Goal: Obtain resource: Download file/media

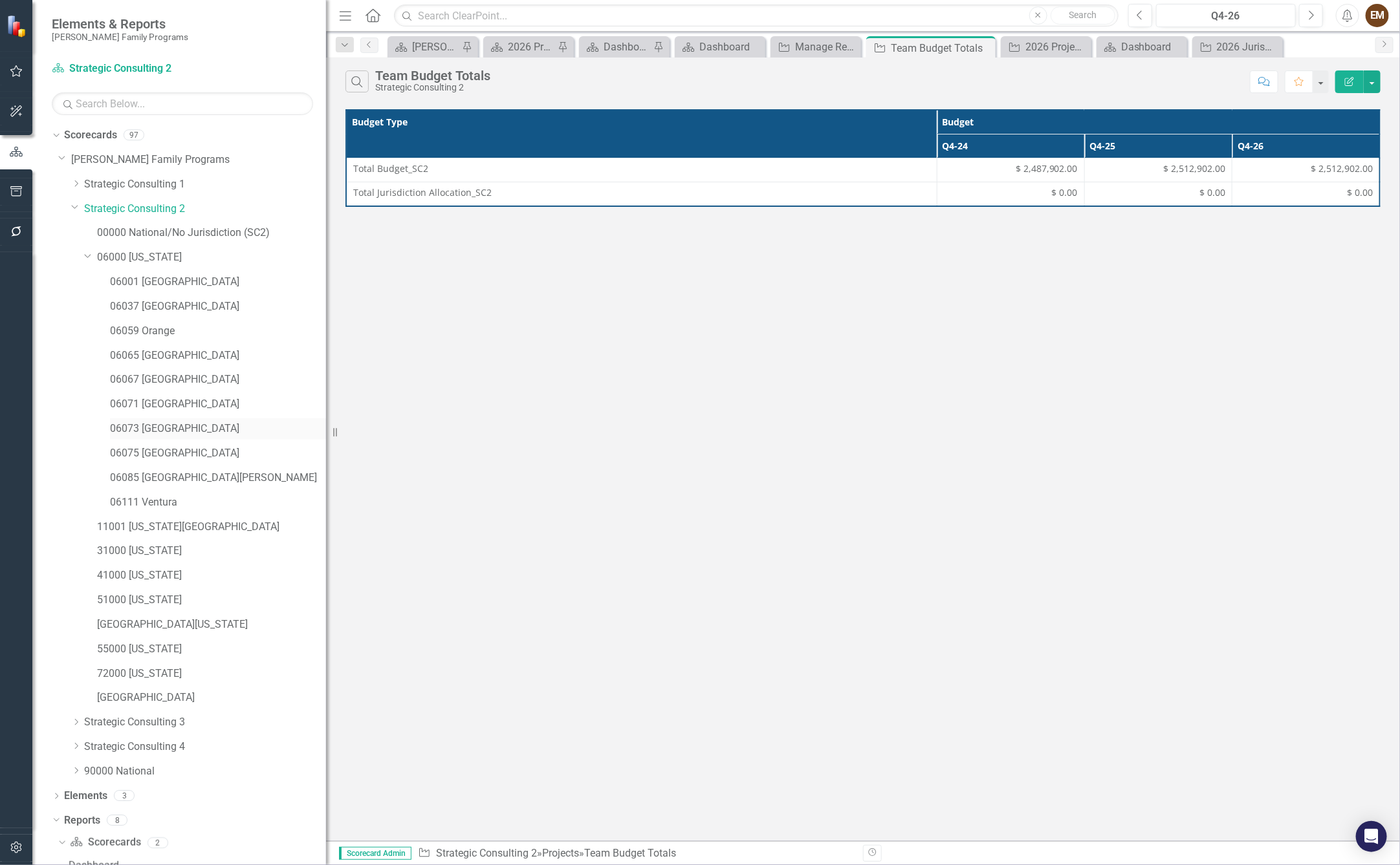
click at [159, 437] on div "06073 [GEOGRAPHIC_DATA]" at bounding box center [218, 428] width 216 height 21
click at [151, 433] on link "06073 [GEOGRAPHIC_DATA]" at bounding box center [218, 429] width 216 height 15
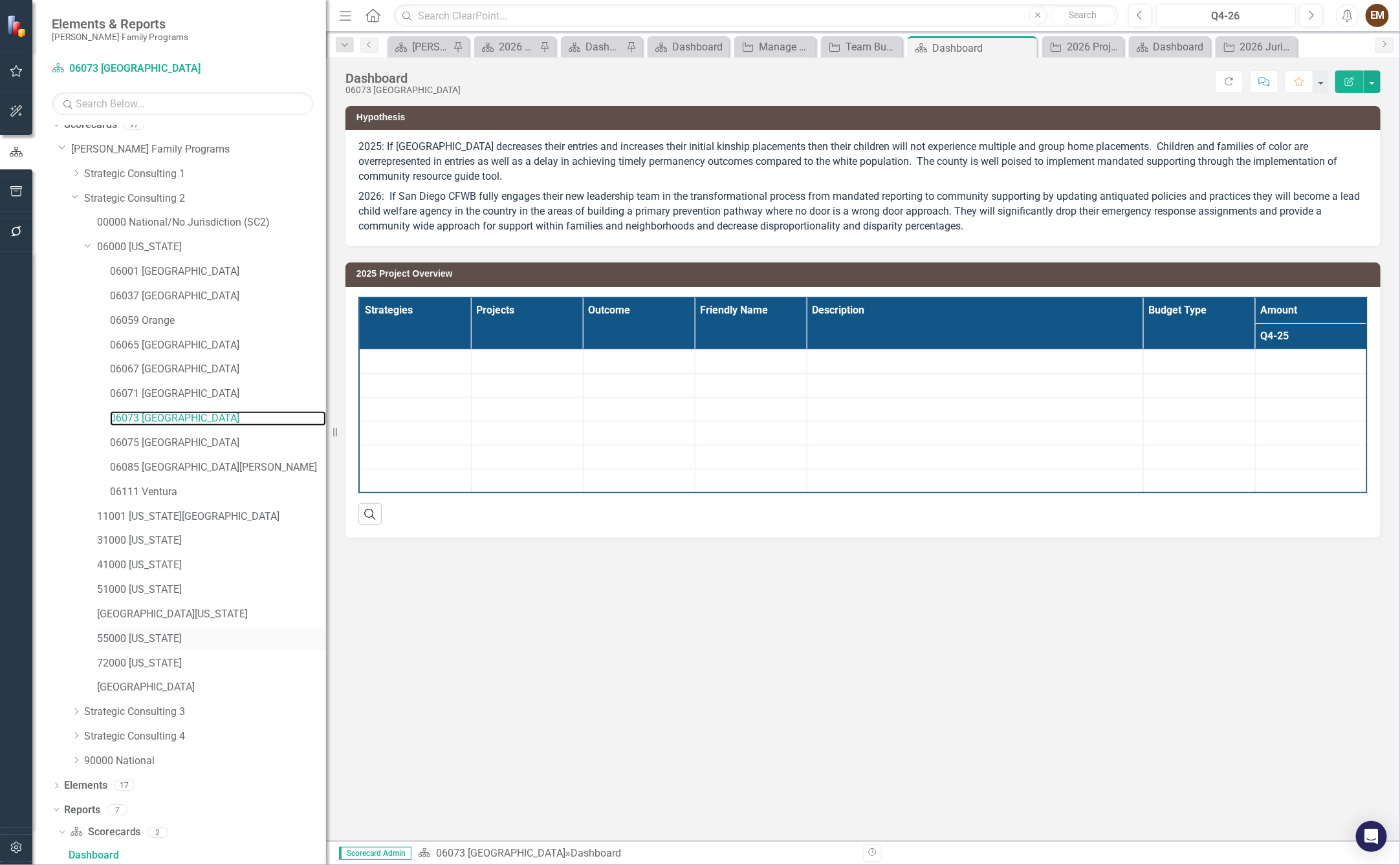
scroll to position [131, 0]
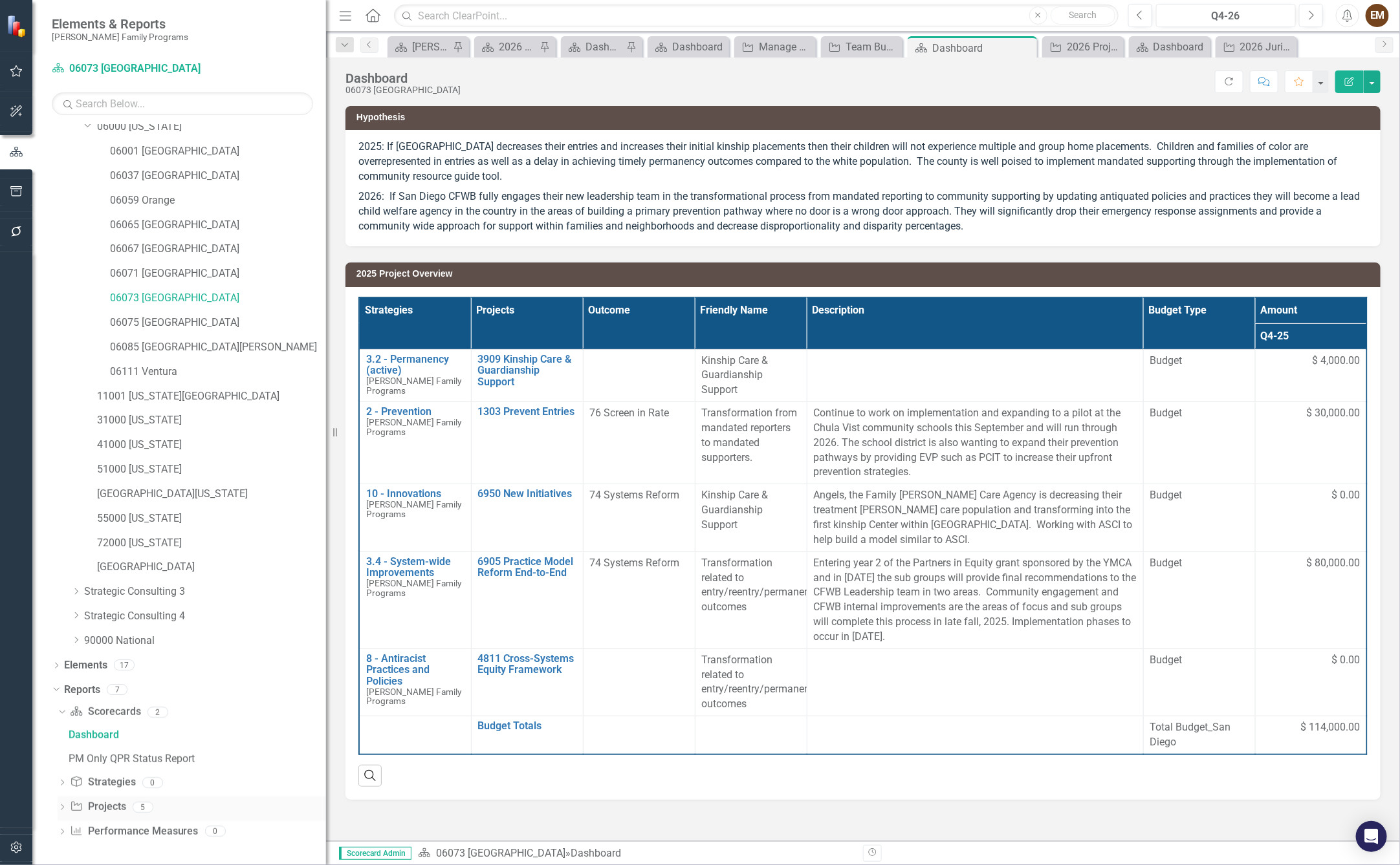
click at [63, 808] on icon at bounding box center [62, 808] width 3 height 6
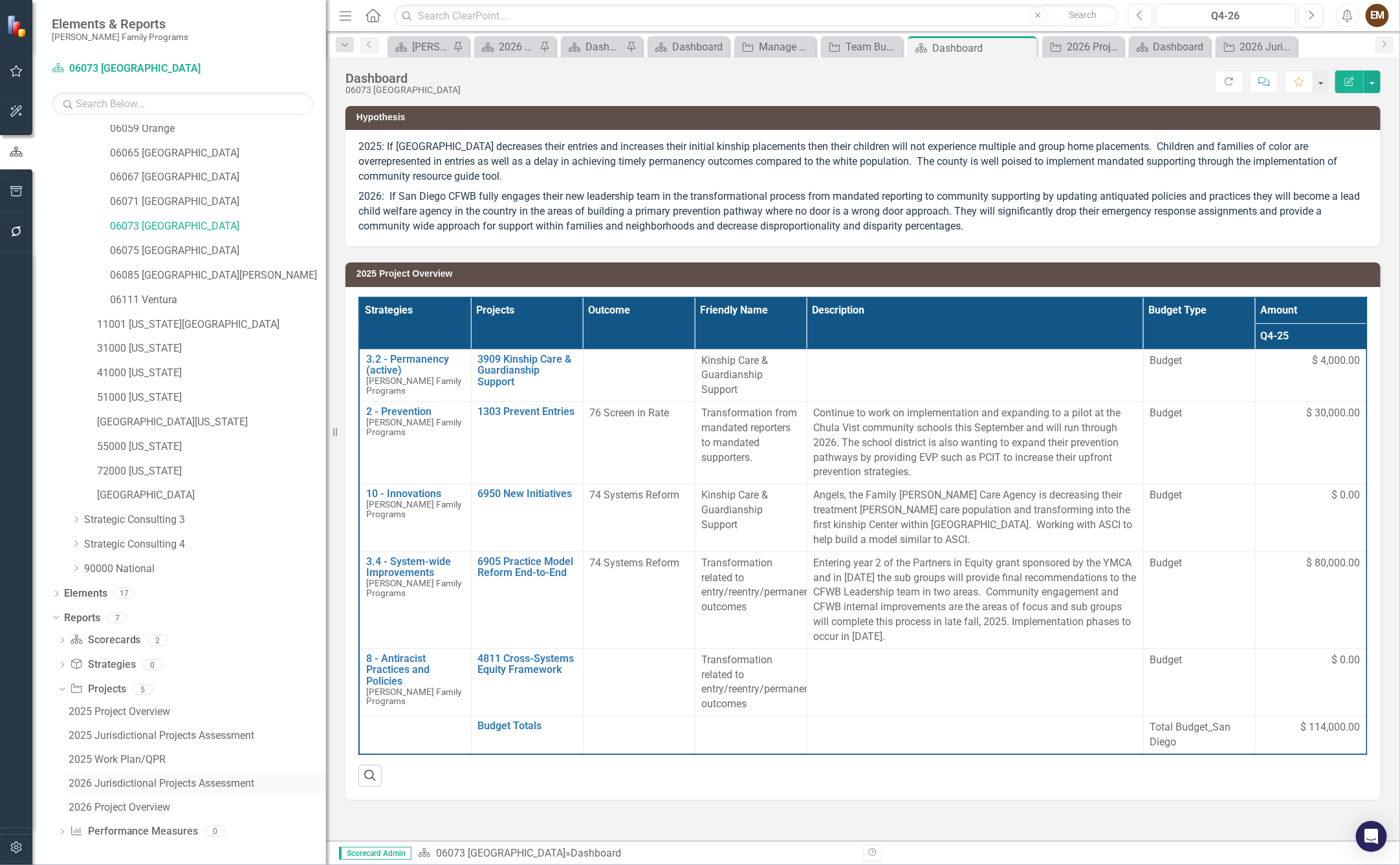
click at [153, 777] on link "2026 Jurisdictional Projects Assessment" at bounding box center [195, 784] width 261 height 21
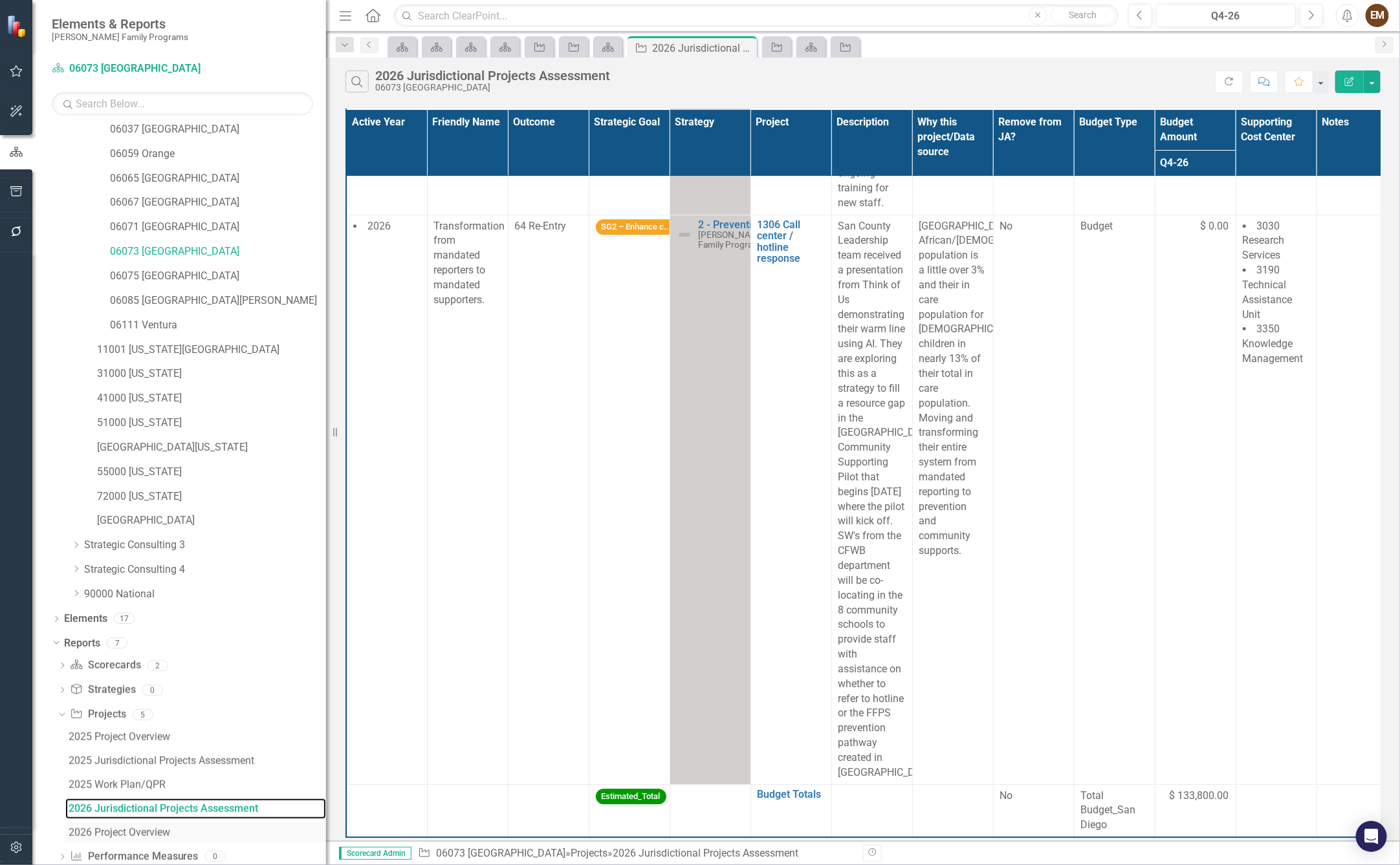
scroll to position [202, 0]
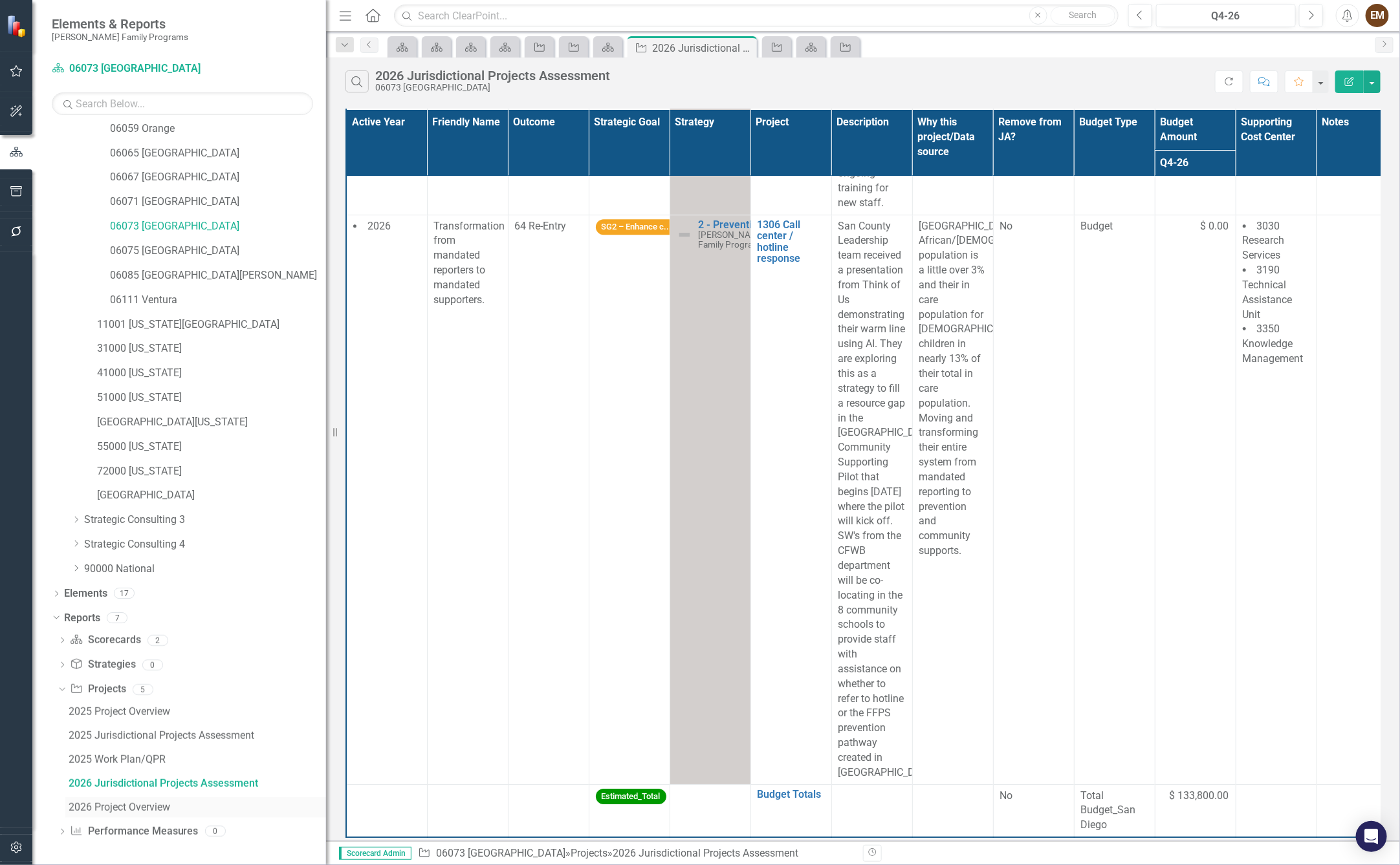
click at [142, 803] on div "2026 Project Overview" at bounding box center [197, 808] width 257 height 12
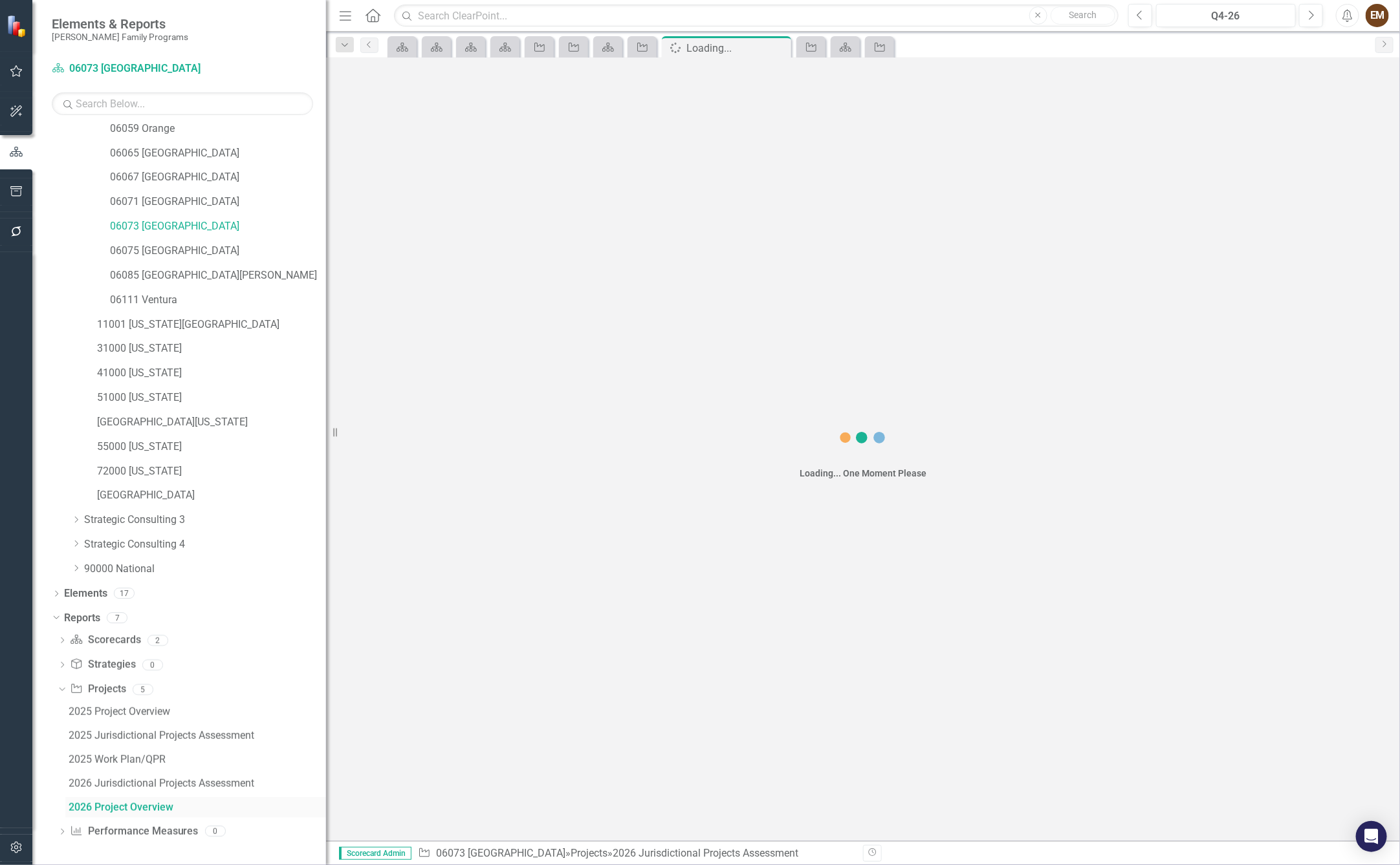
scroll to position [155, 0]
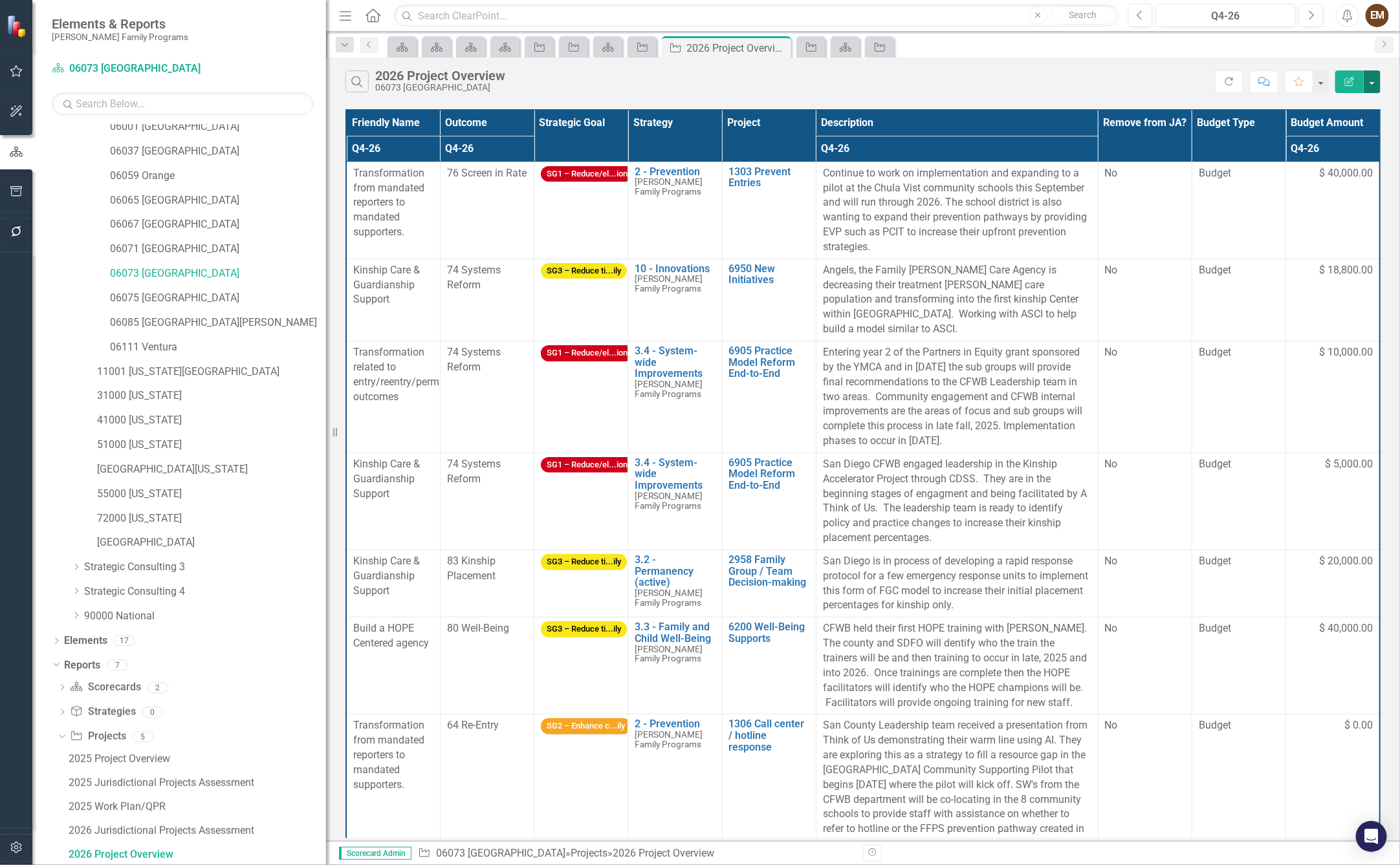
click at [1372, 87] on button "button" at bounding box center [1371, 82] width 17 height 23
click at [1351, 168] on link "Excel Export to Excel" at bounding box center [1328, 163] width 102 height 24
click at [1376, 86] on button "button" at bounding box center [1371, 82] width 17 height 23
click at [1349, 171] on link "Excel Export to Excel" at bounding box center [1328, 163] width 102 height 24
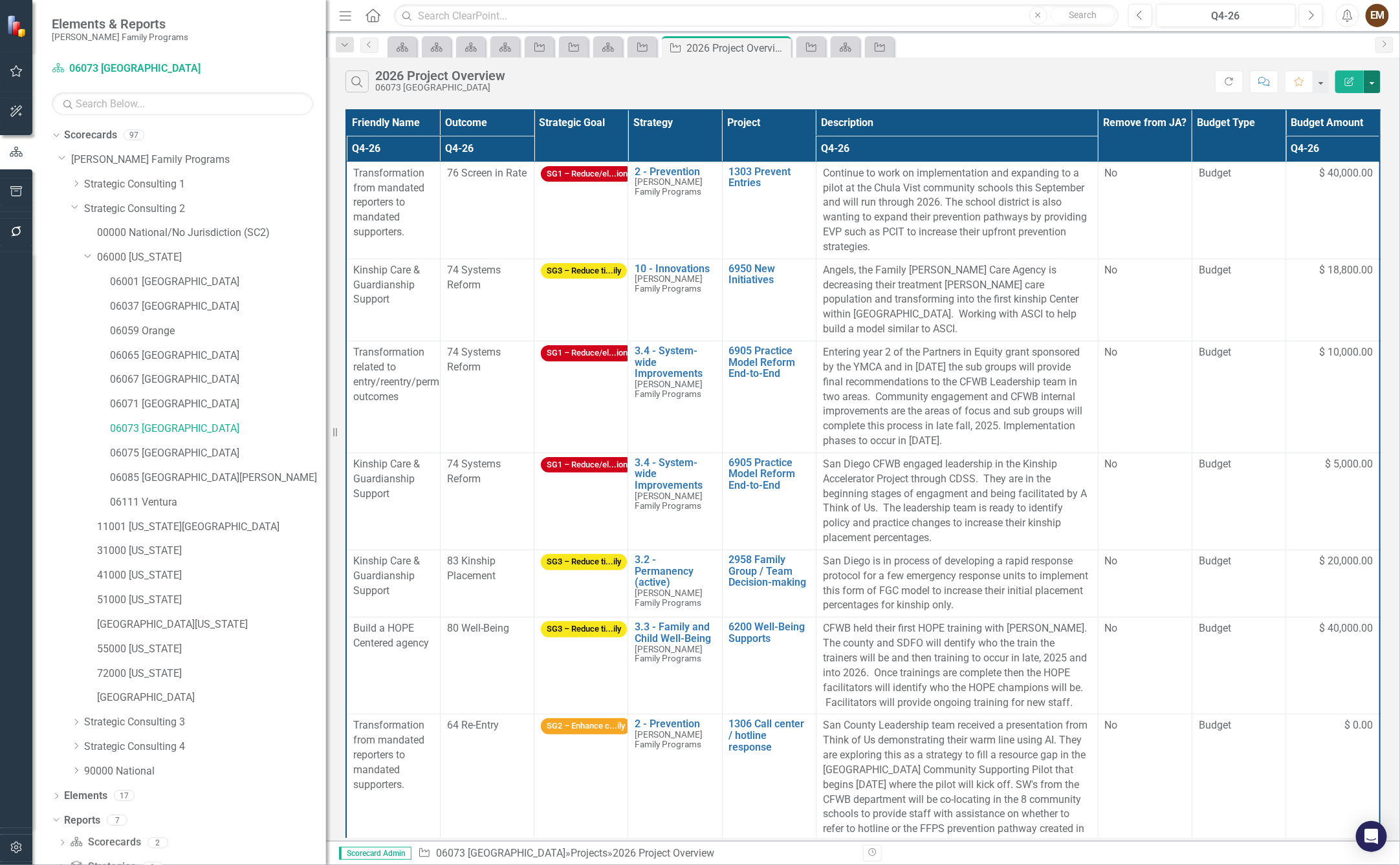
click at [1374, 88] on button "button" at bounding box center [1371, 82] width 17 height 23
click at [1326, 157] on link "Excel Export to Excel" at bounding box center [1328, 163] width 102 height 24
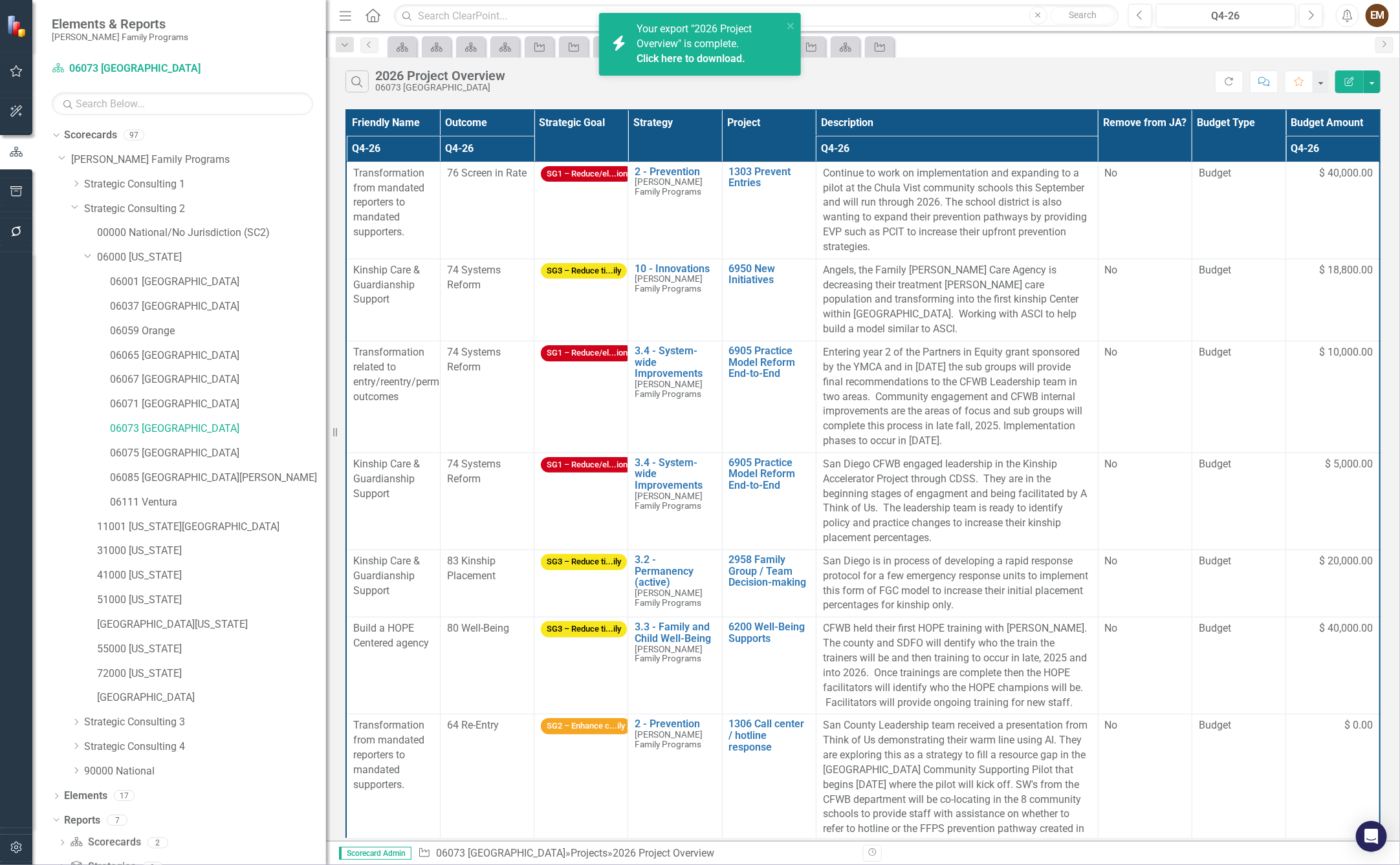
click at [726, 62] on link "Click here to download." at bounding box center [690, 58] width 109 height 12
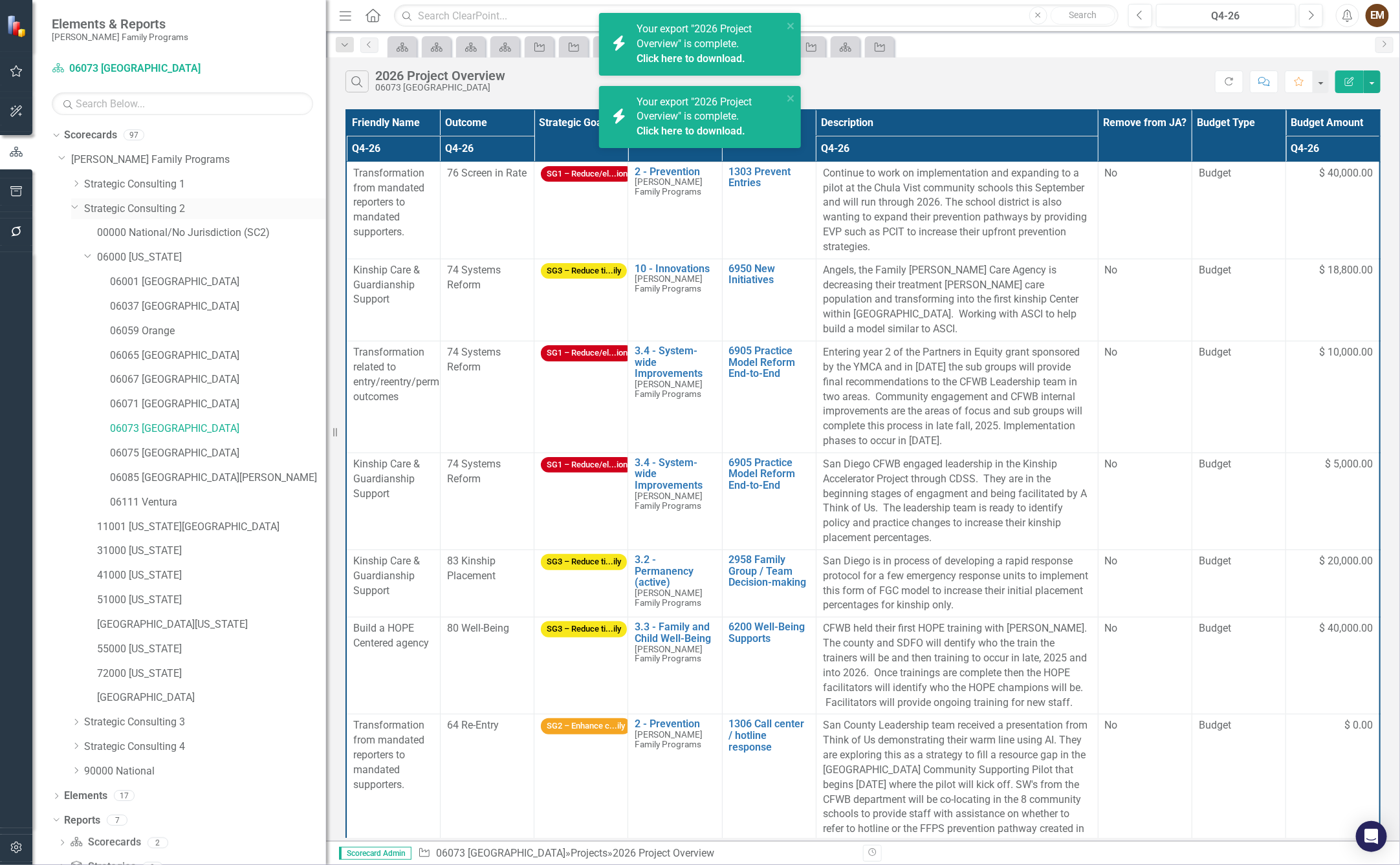
click at [159, 208] on link "Strategic Consulting 2" at bounding box center [205, 209] width 242 height 15
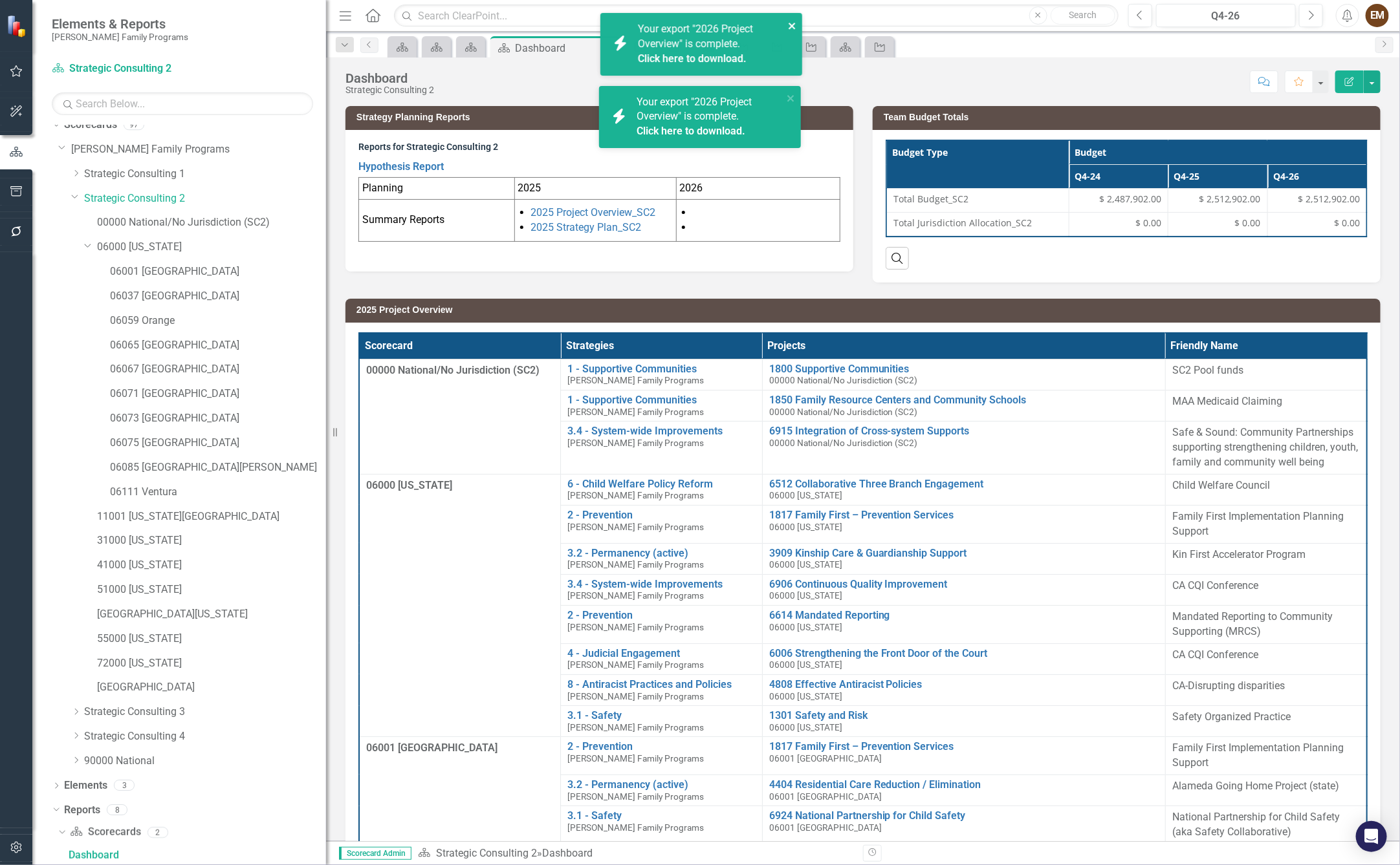
click at [792, 21] on icon "close" at bounding box center [792, 26] width 9 height 10
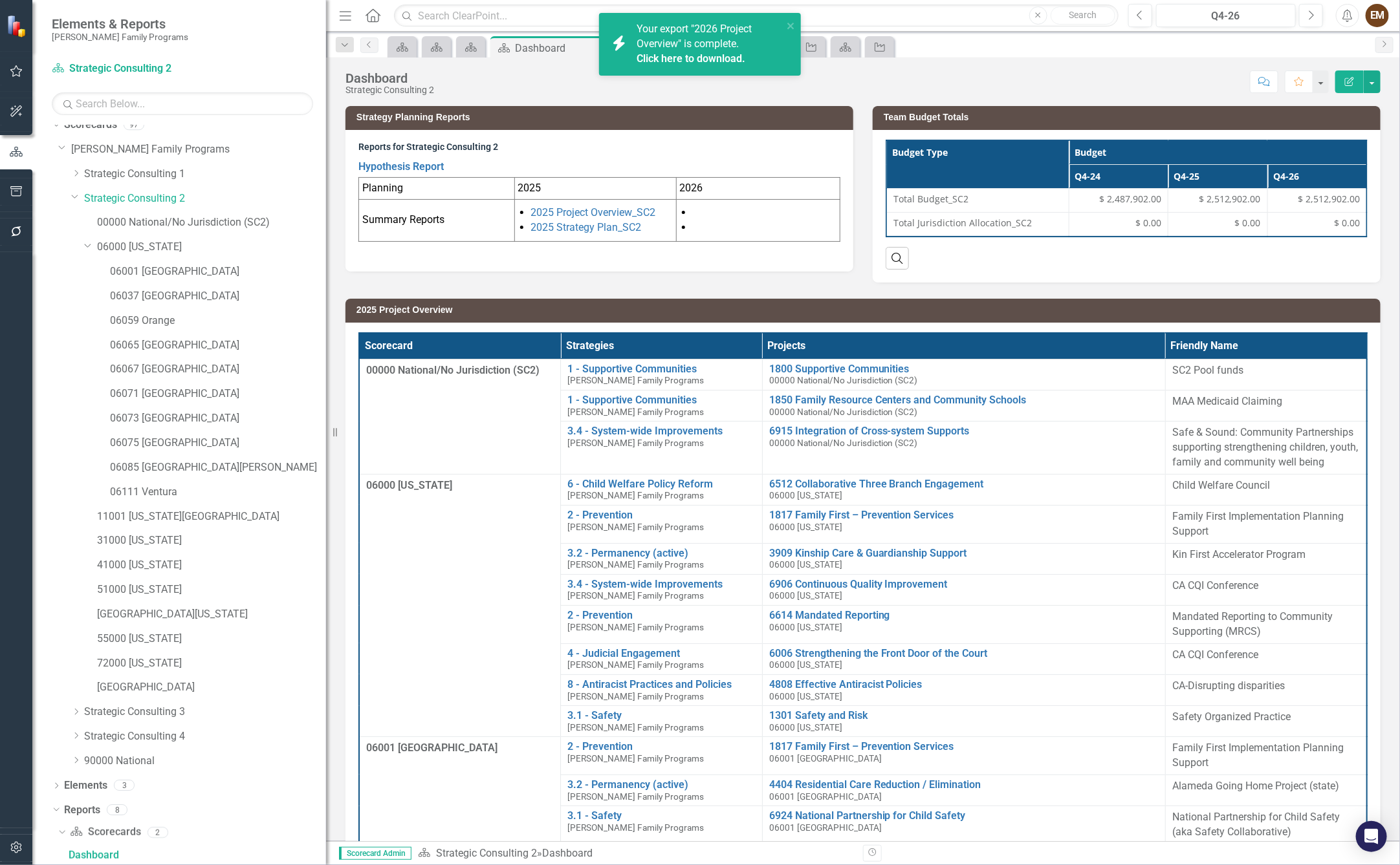
click at [792, 96] on div "Dashboard Strategic Consulting 2 Score: N/A Q4-26 Completed Comment Favorite Ed…" at bounding box center [863, 450] width 1074 height 784
click at [792, 18] on button "close" at bounding box center [791, 25] width 9 height 15
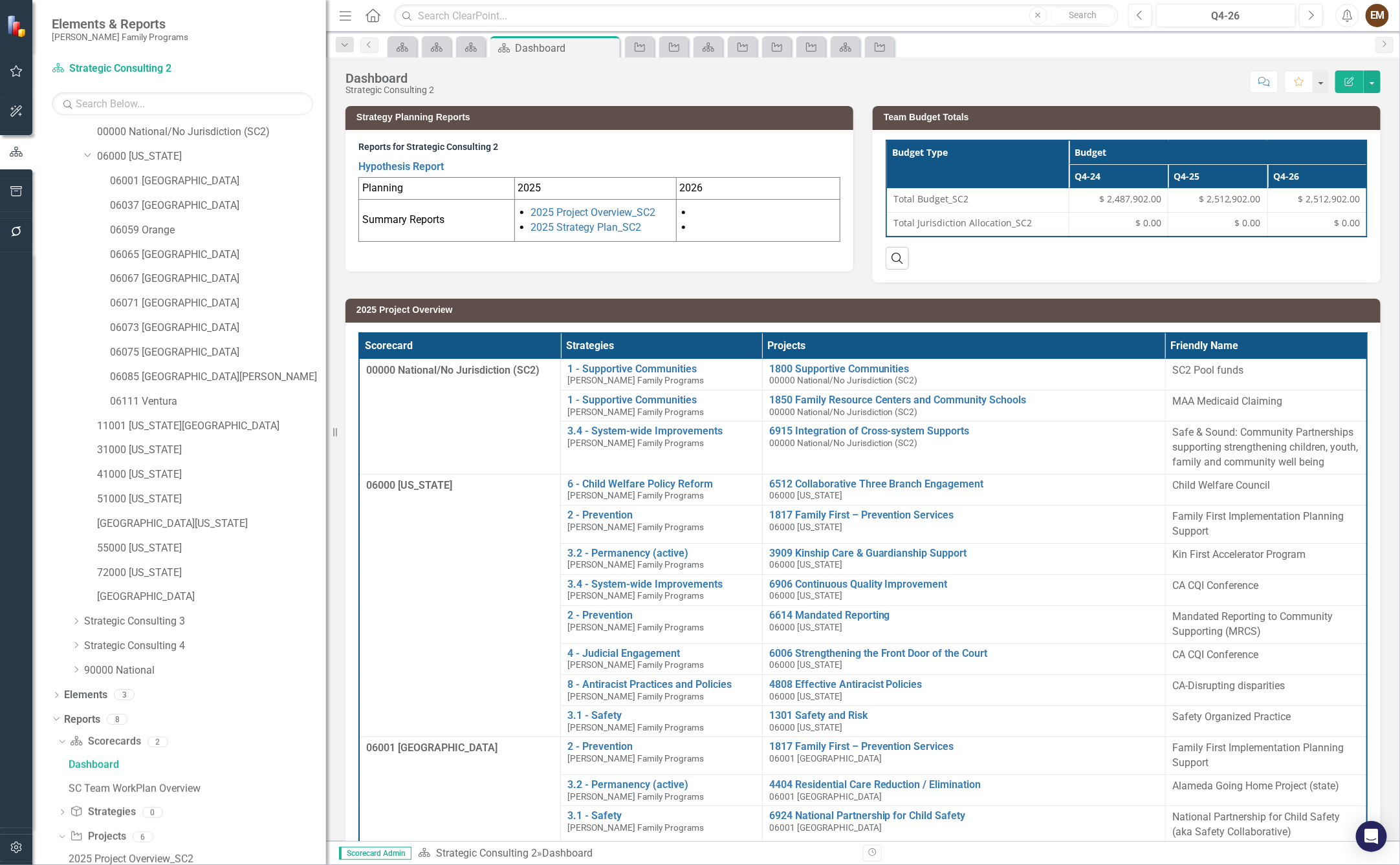
scroll to position [272, 0]
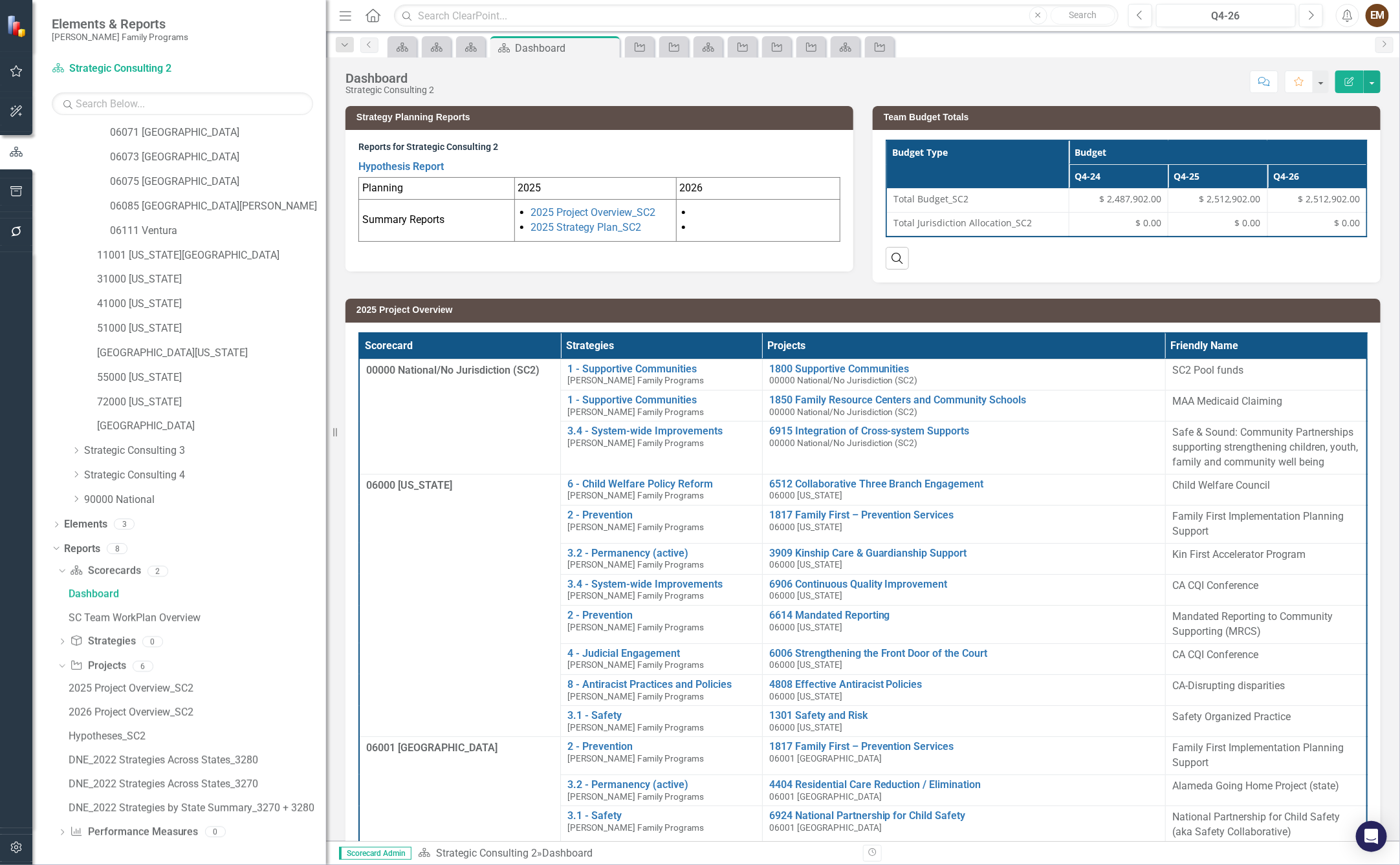
click at [163, 699] on div "2025 Project Overview_SC2 2026 Project Overview_SC2 Hypotheses_SC2 DNE_2022 Str…" at bounding box center [192, 749] width 268 height 140
click at [153, 711] on div "2026 Project Overview_SC2" at bounding box center [197, 713] width 257 height 12
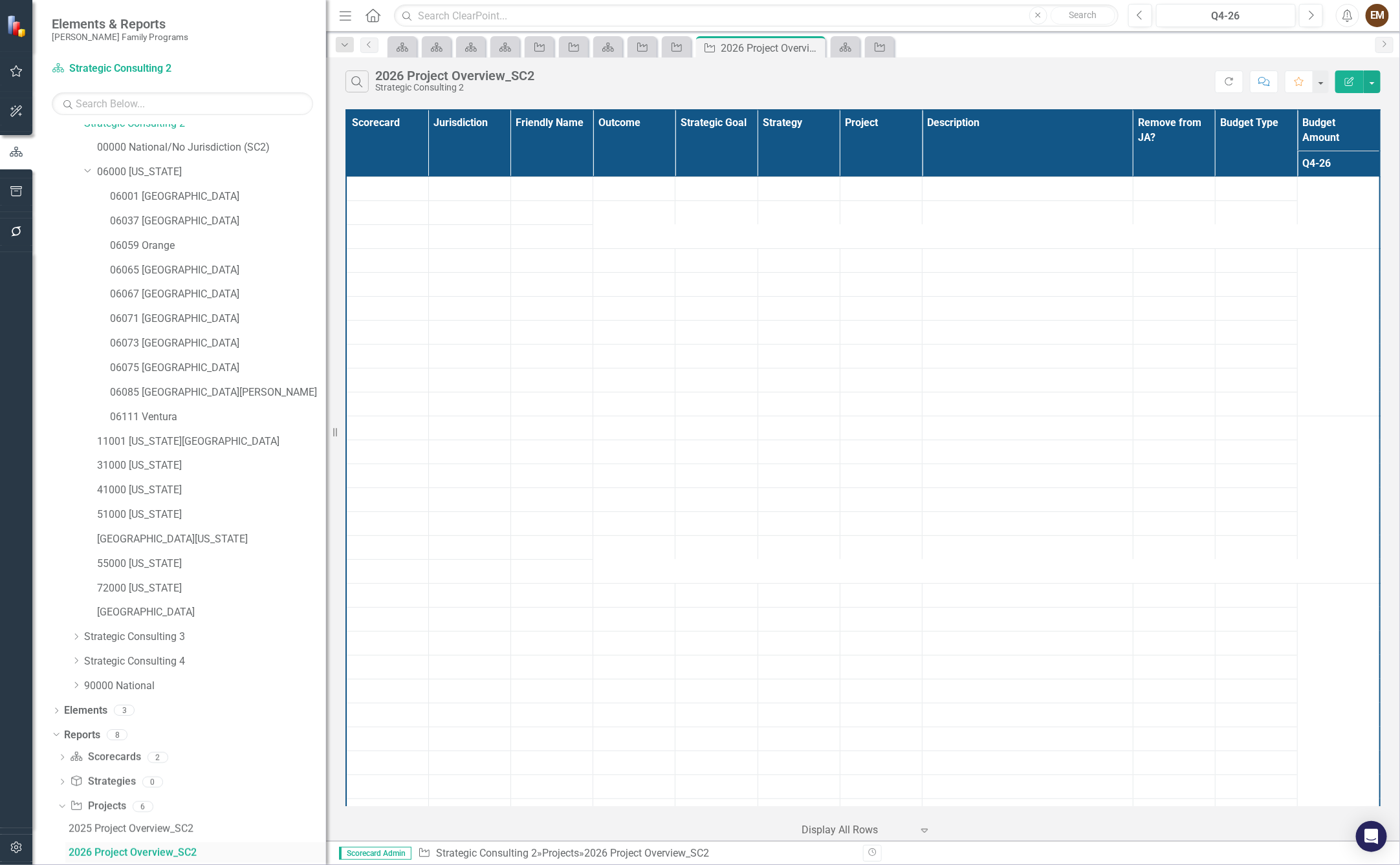
scroll to position [83, 0]
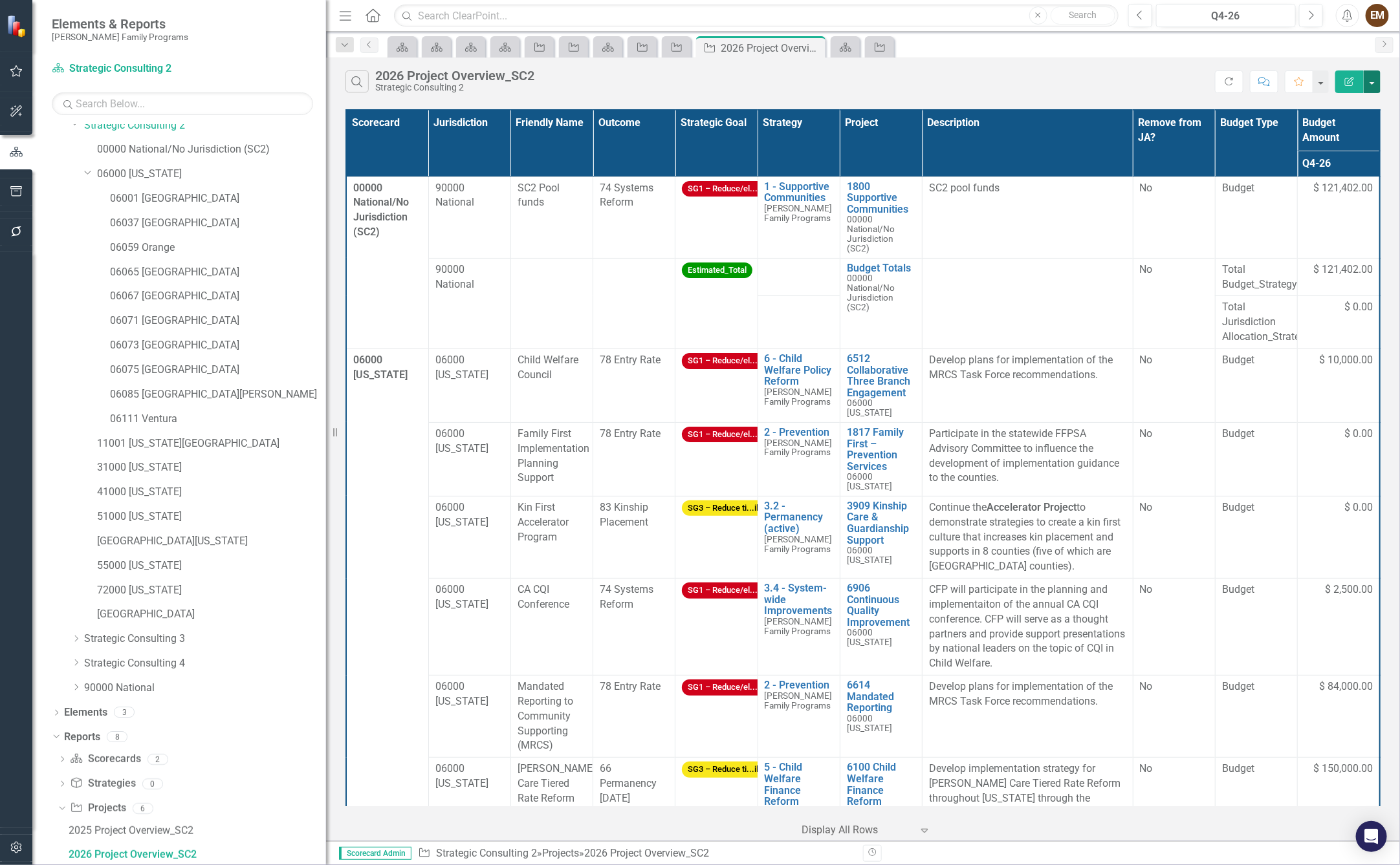
click at [1376, 91] on button "button" at bounding box center [1371, 82] width 17 height 23
click at [1351, 158] on link "Excel Export to Excel" at bounding box center [1328, 163] width 102 height 24
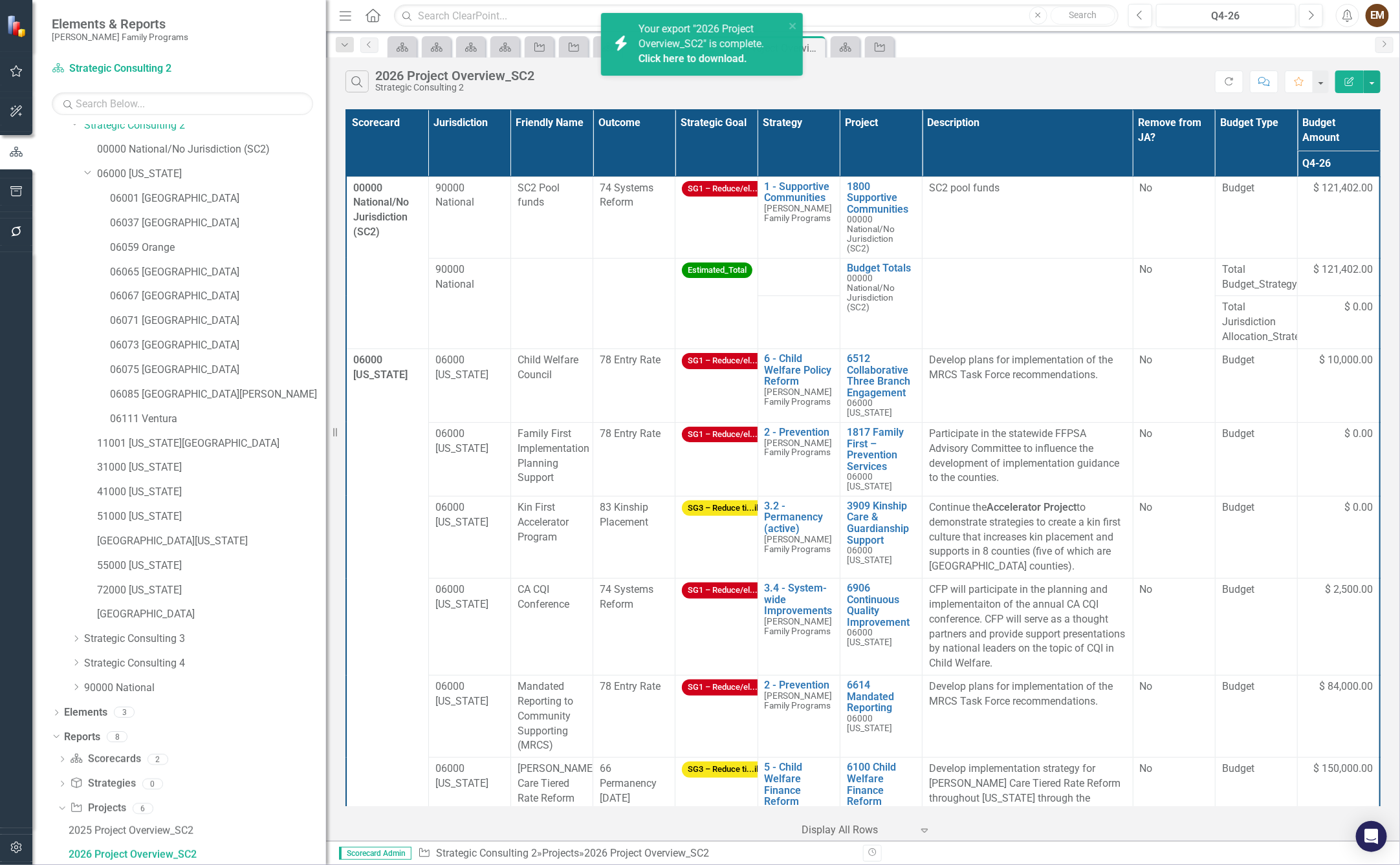
click at [704, 54] on link "Click here to download." at bounding box center [692, 58] width 109 height 12
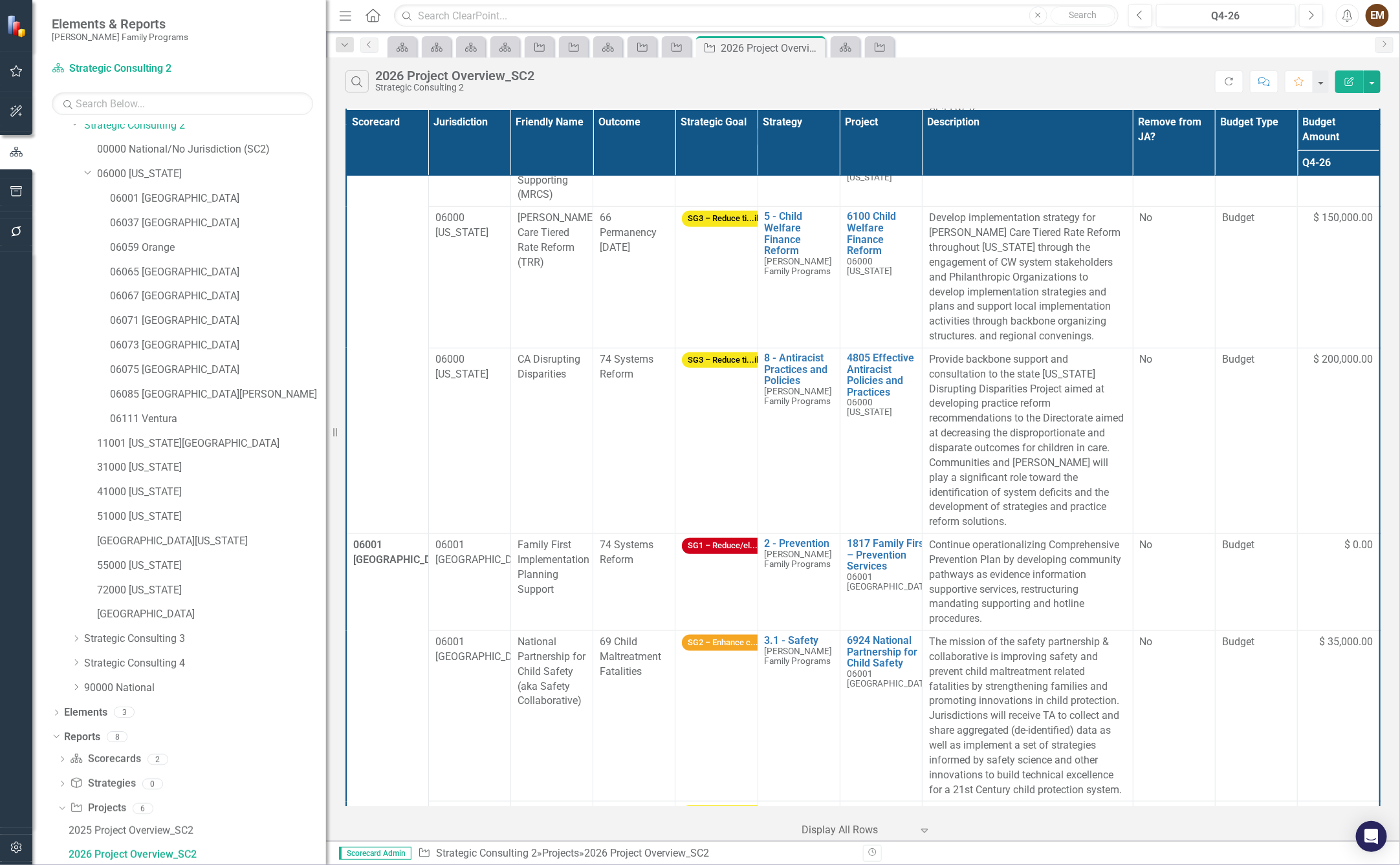
scroll to position [582, 0]
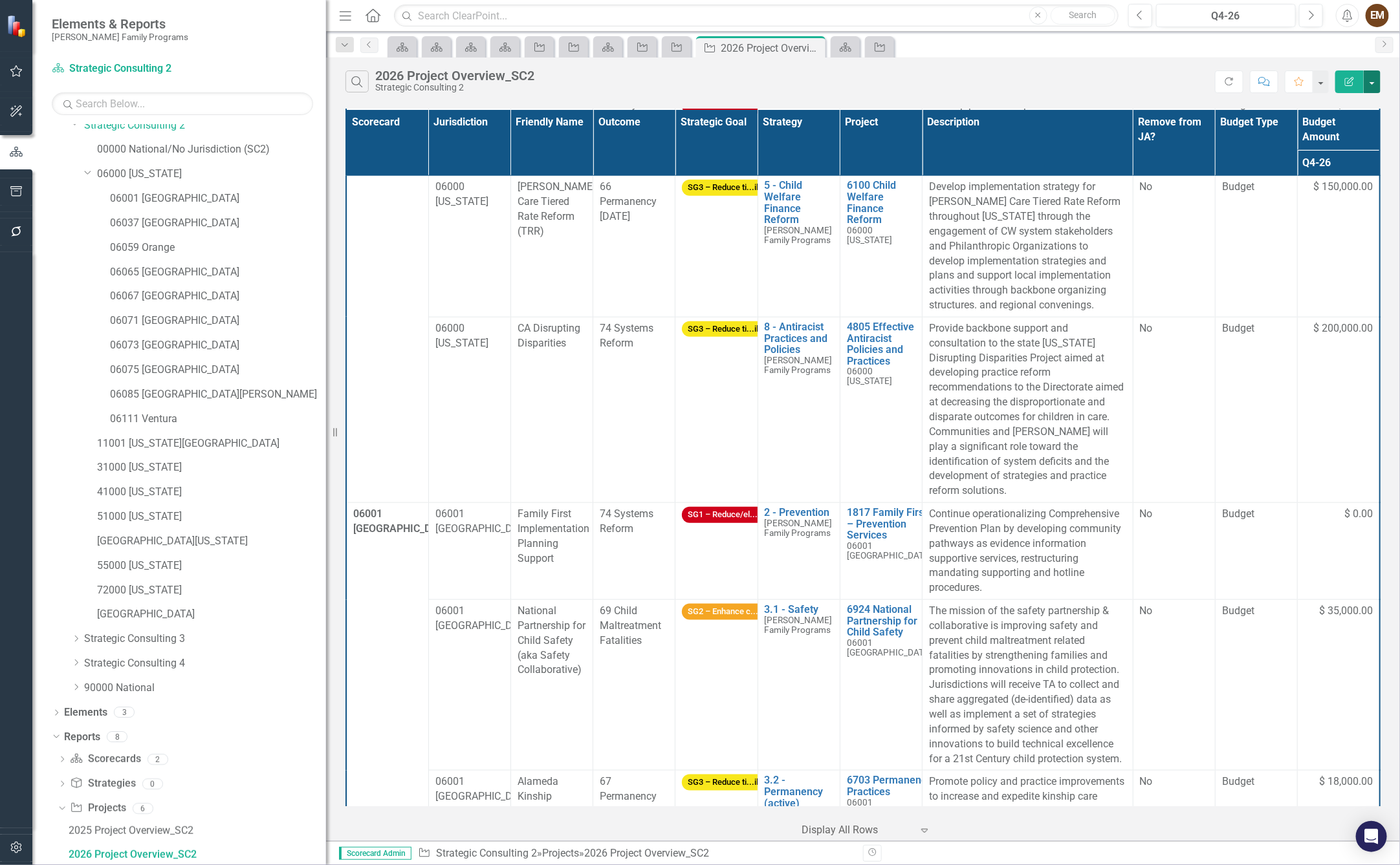
click at [1371, 81] on button "button" at bounding box center [1371, 82] width 17 height 23
click at [1351, 114] on link "Edit Report Edit Report" at bounding box center [1328, 113] width 102 height 24
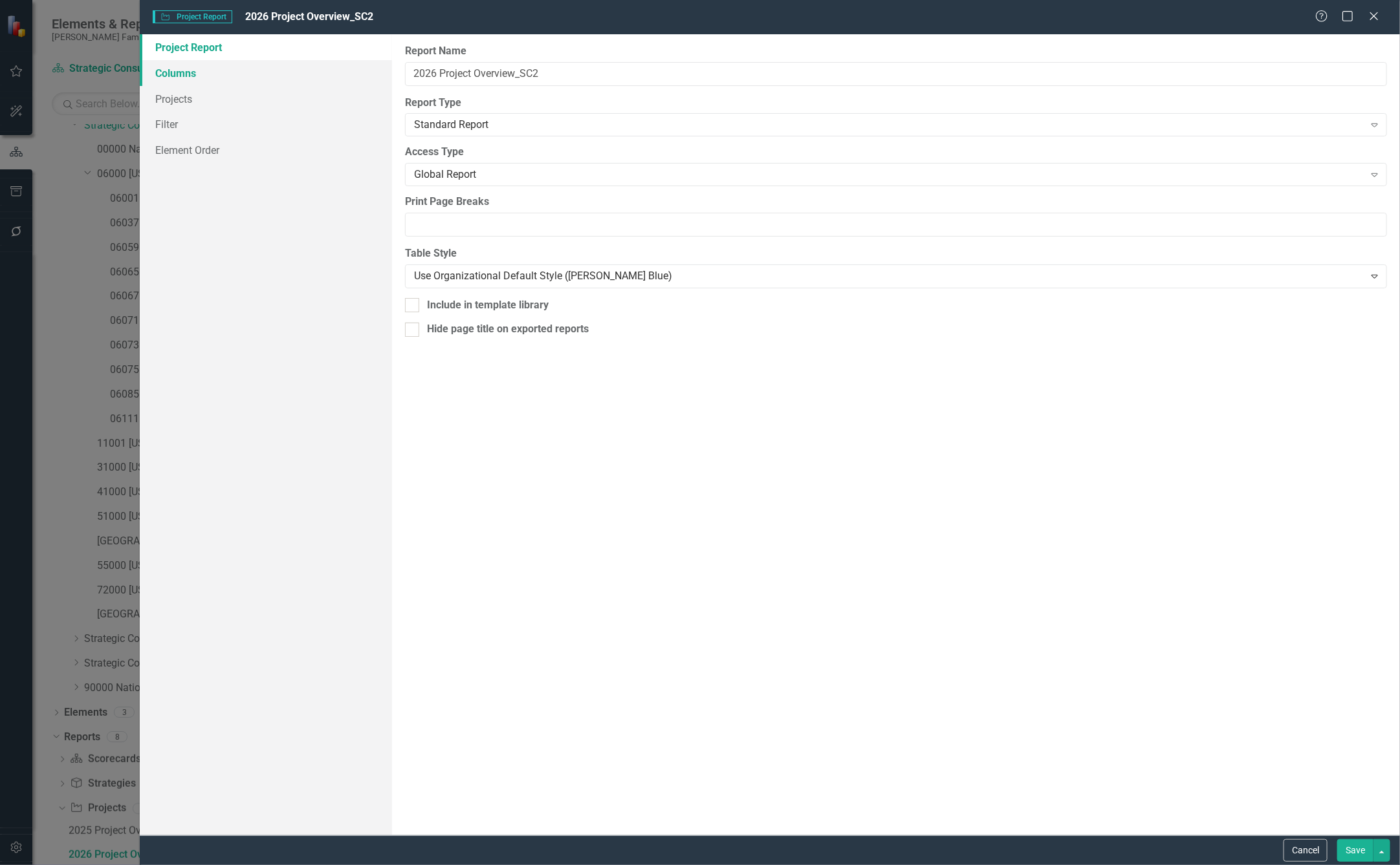
click at [197, 80] on link "Columns" at bounding box center [266, 73] width 252 height 26
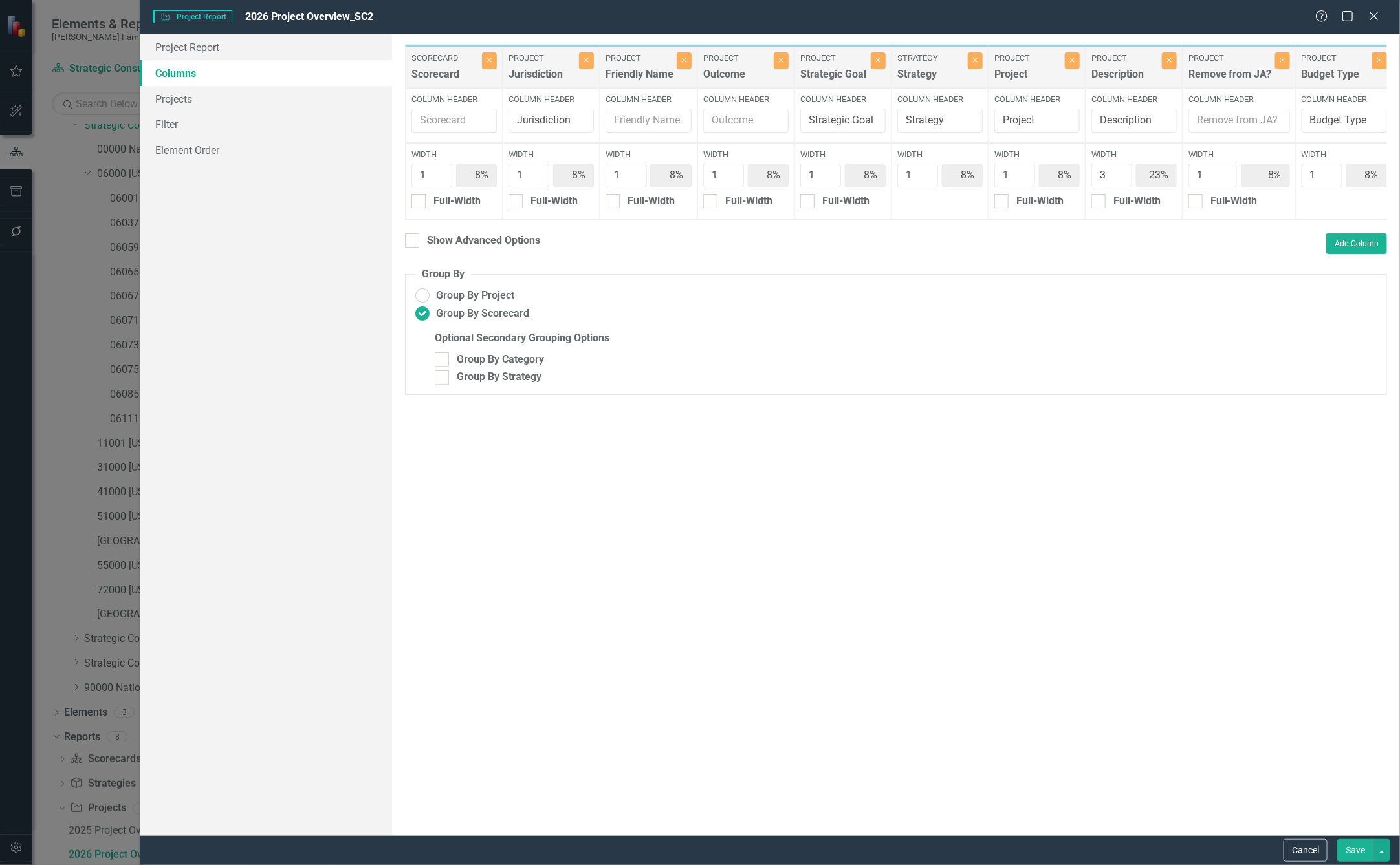
scroll to position [0, 206]
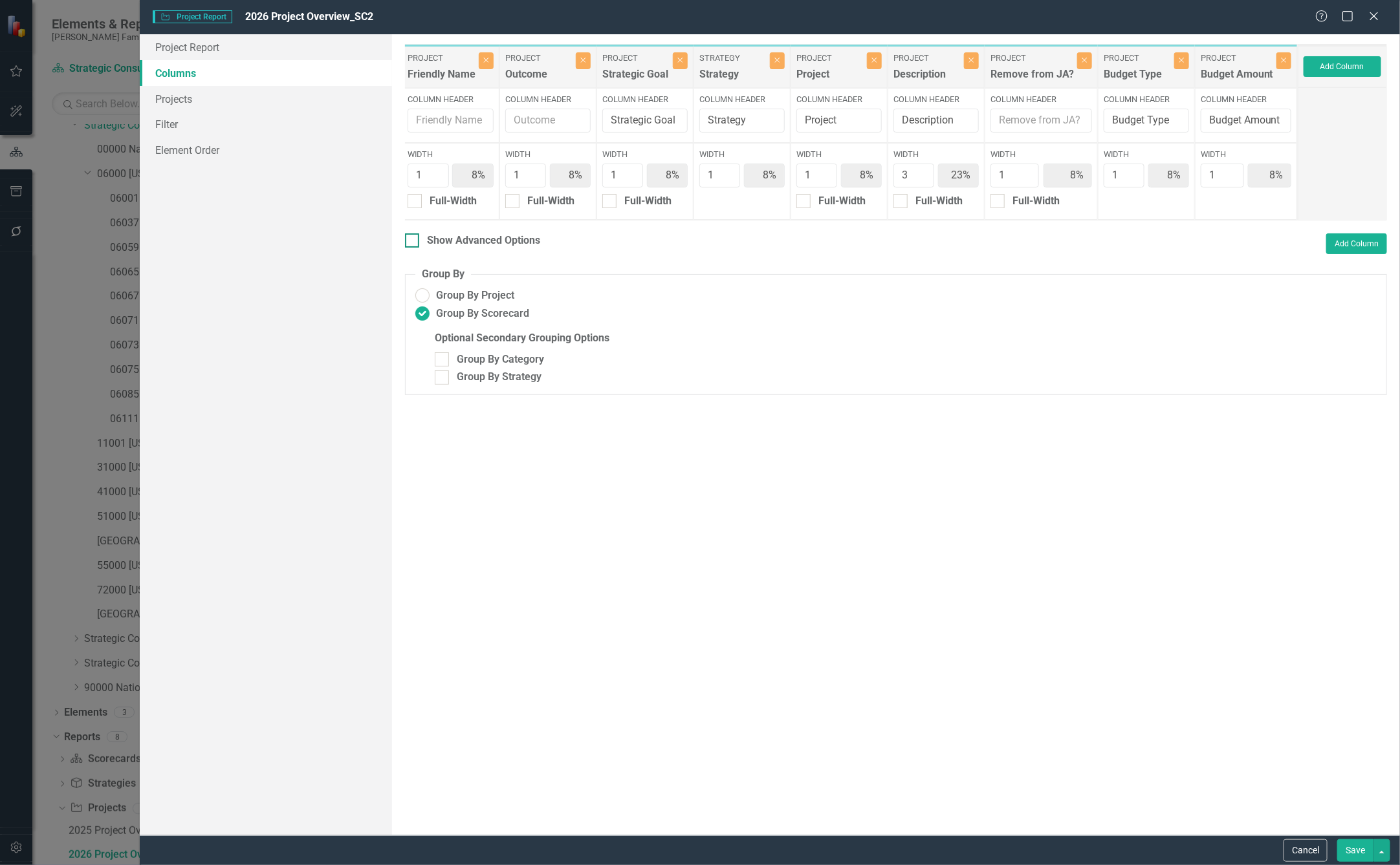
click at [452, 248] on div "Show Advanced Options" at bounding box center [483, 241] width 113 height 15
click at [413, 242] on input "Show Advanced Options" at bounding box center [409, 238] width 8 height 8
checkbox input "true"
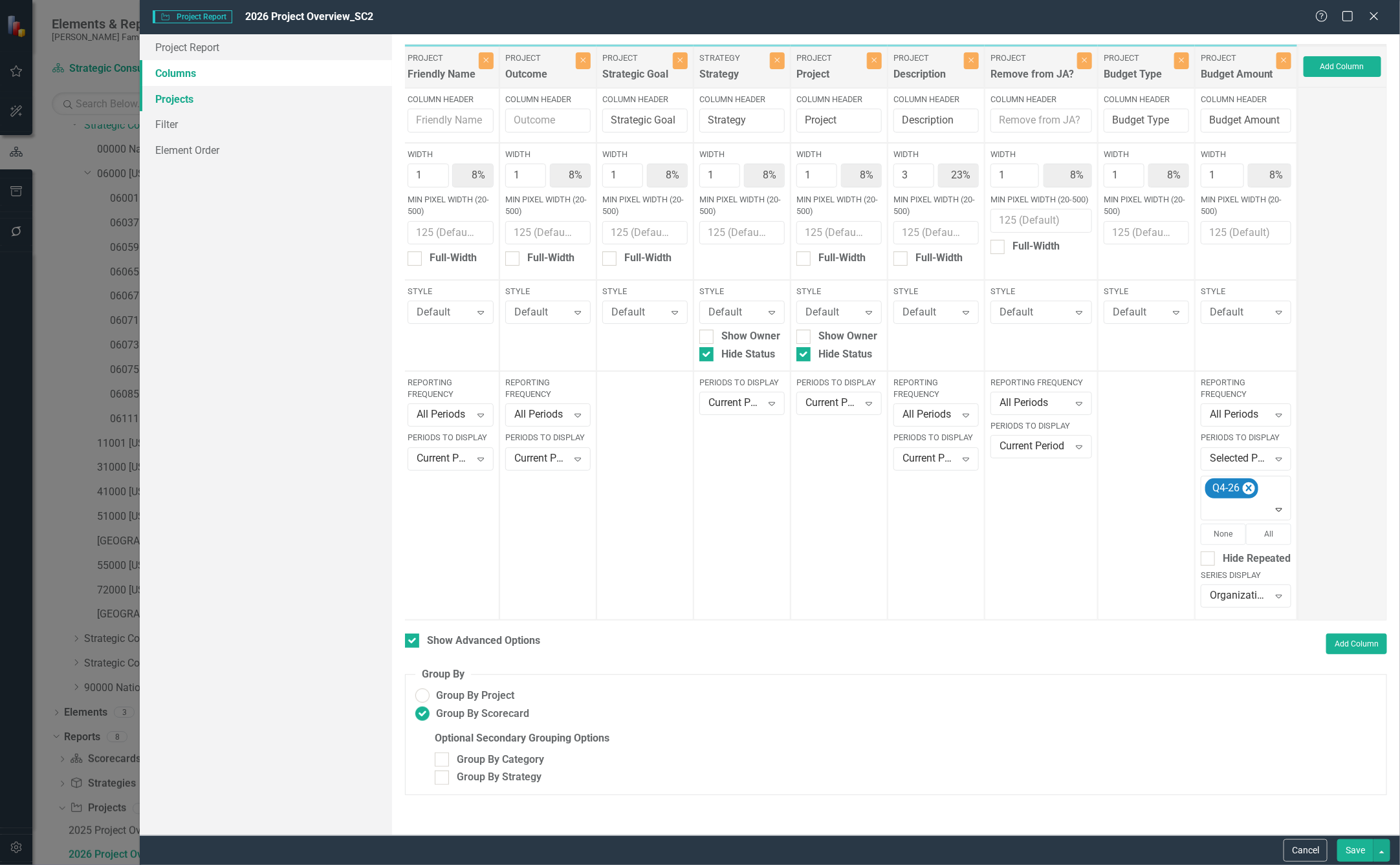
click at [194, 94] on link "Projects" at bounding box center [266, 99] width 252 height 26
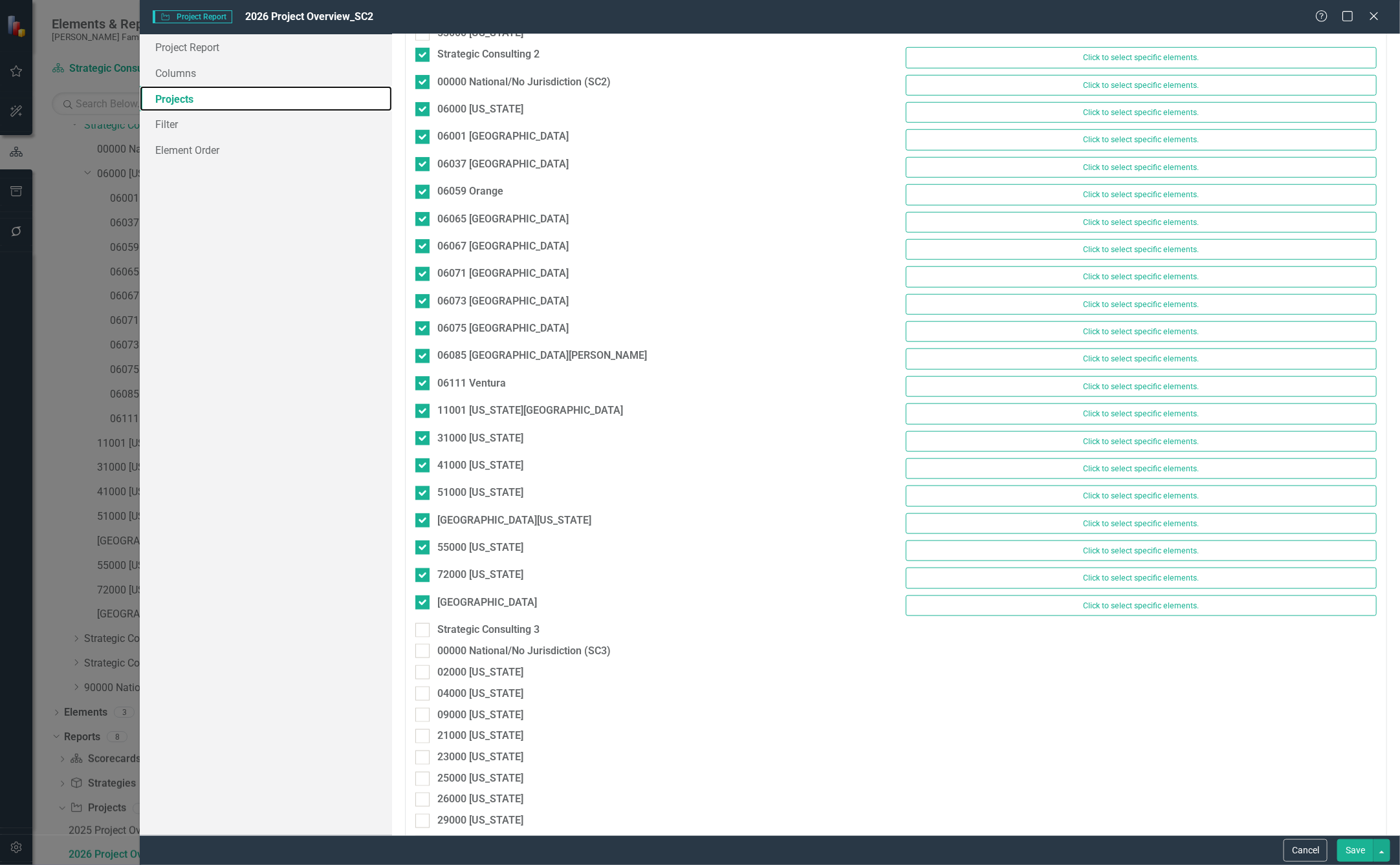
scroll to position [776, 0]
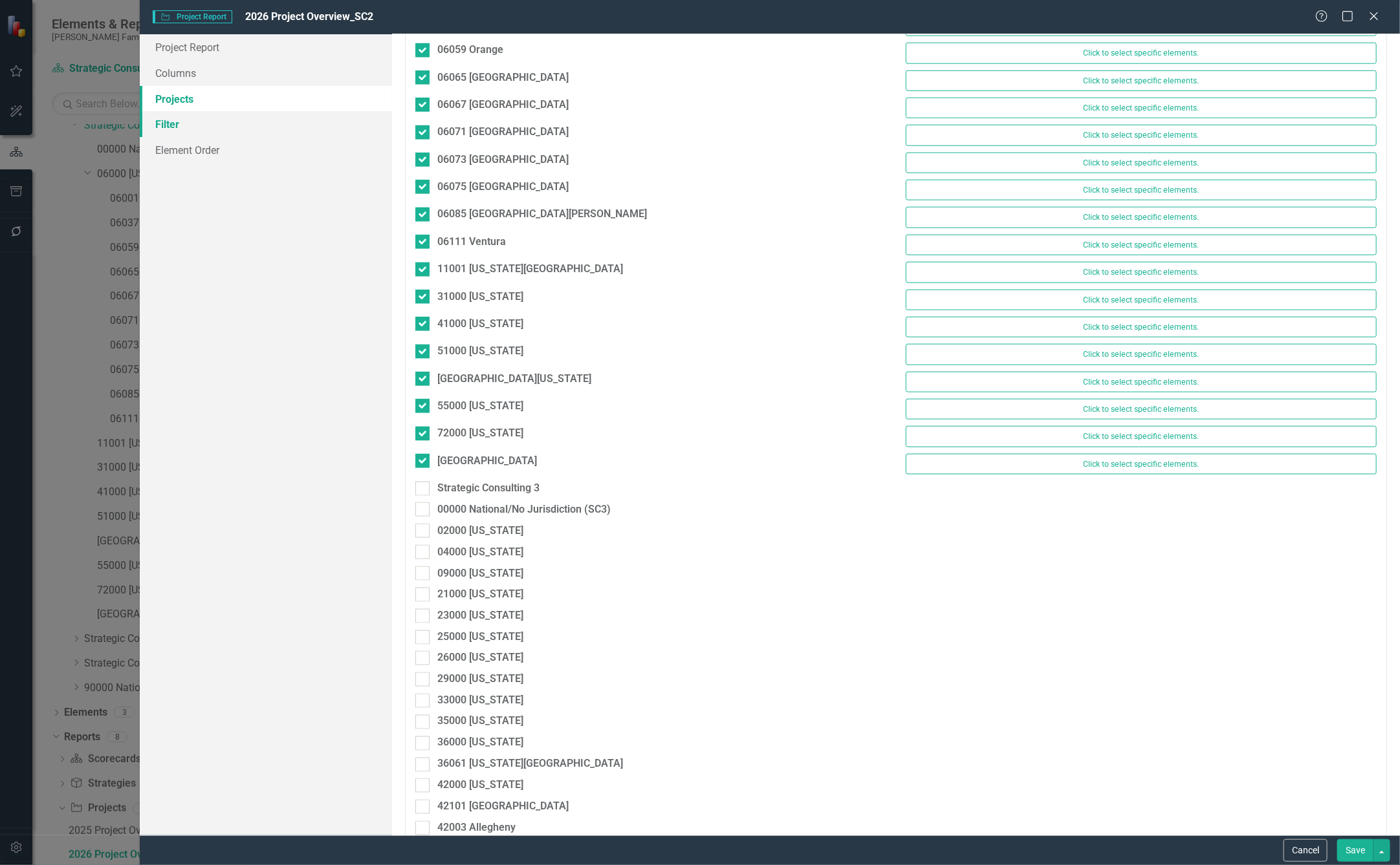
click at [268, 127] on link "Filter" at bounding box center [266, 124] width 252 height 26
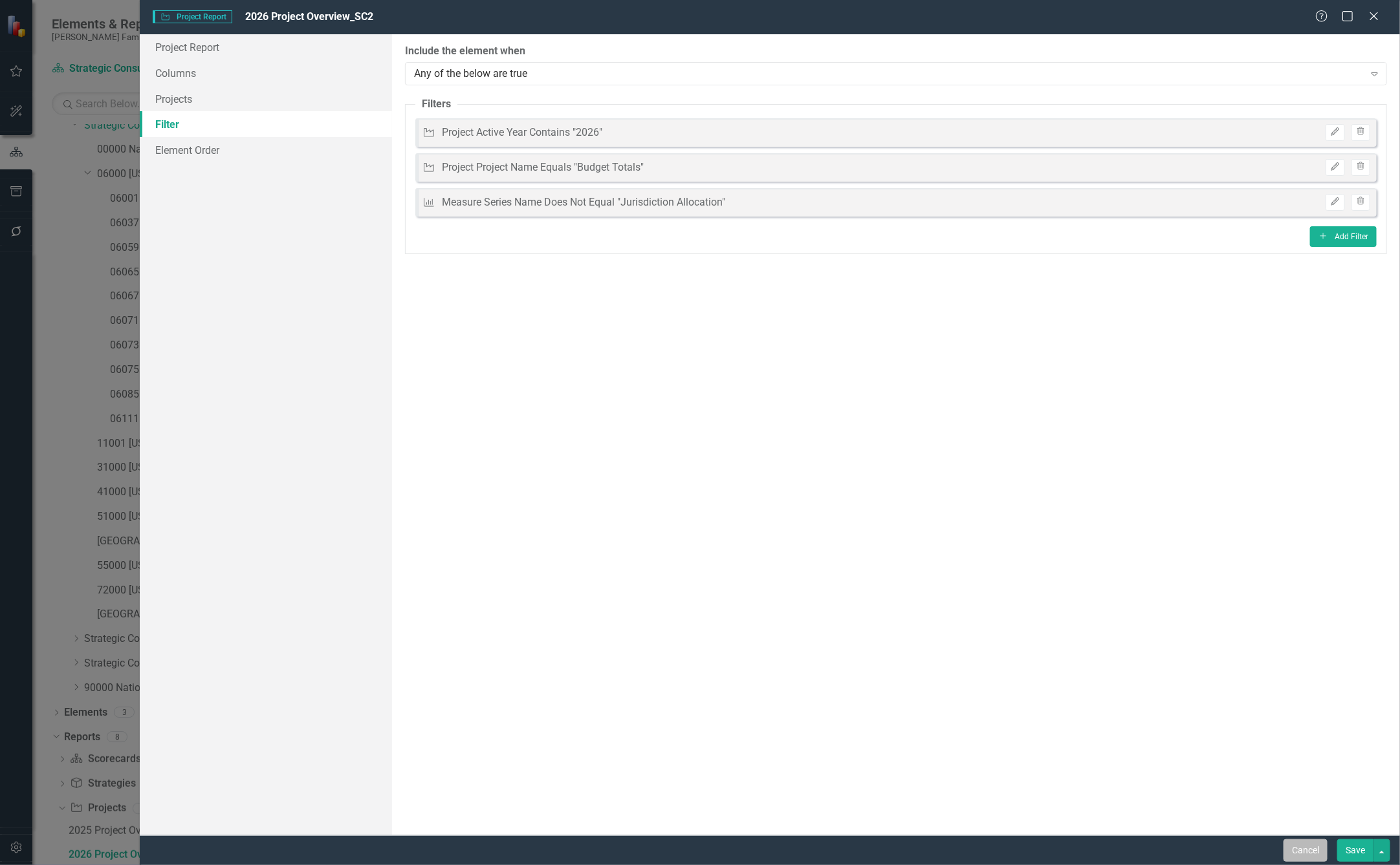
click at [1302, 854] on button "Cancel" at bounding box center [1305, 851] width 44 height 23
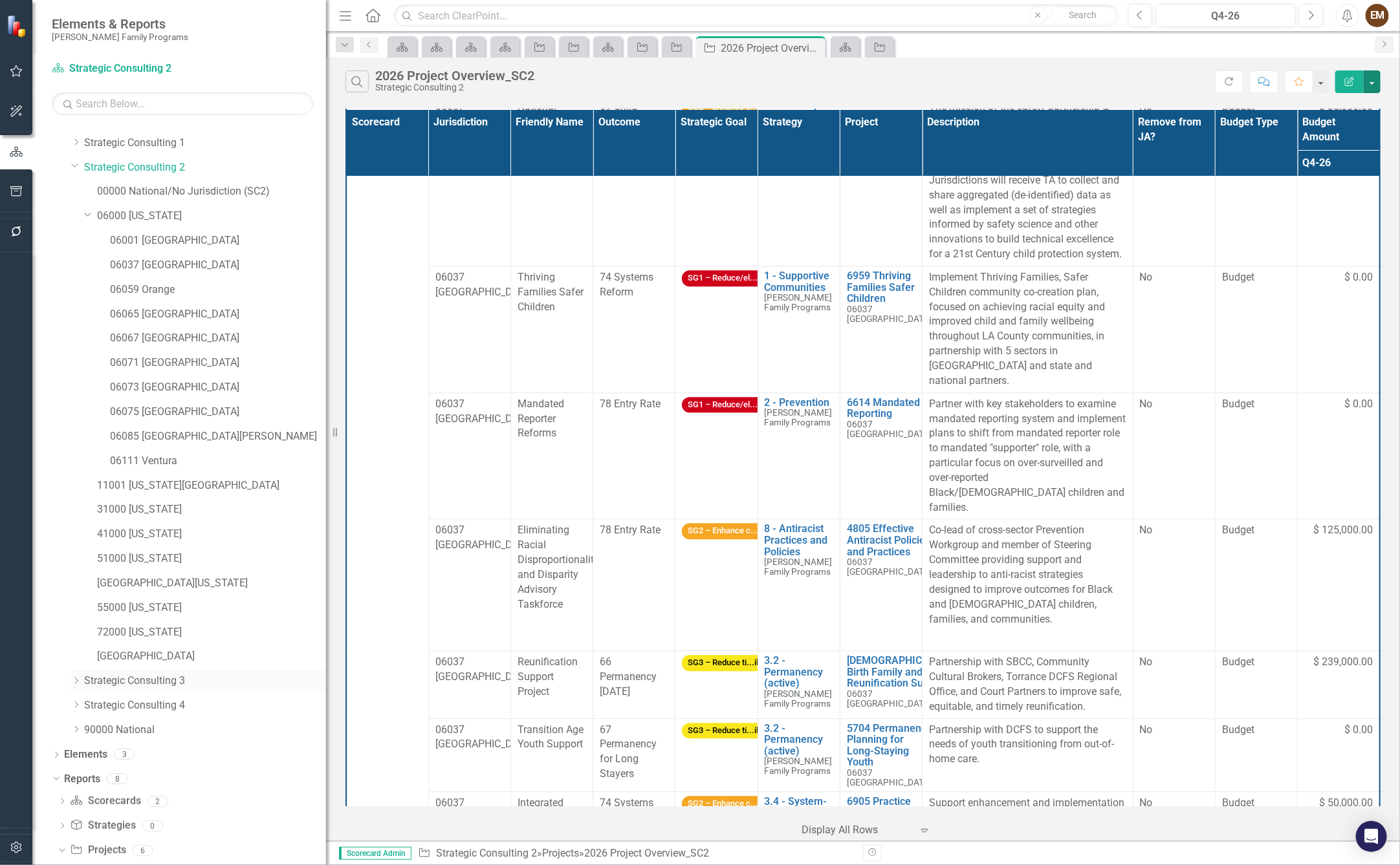
scroll to position [0, 0]
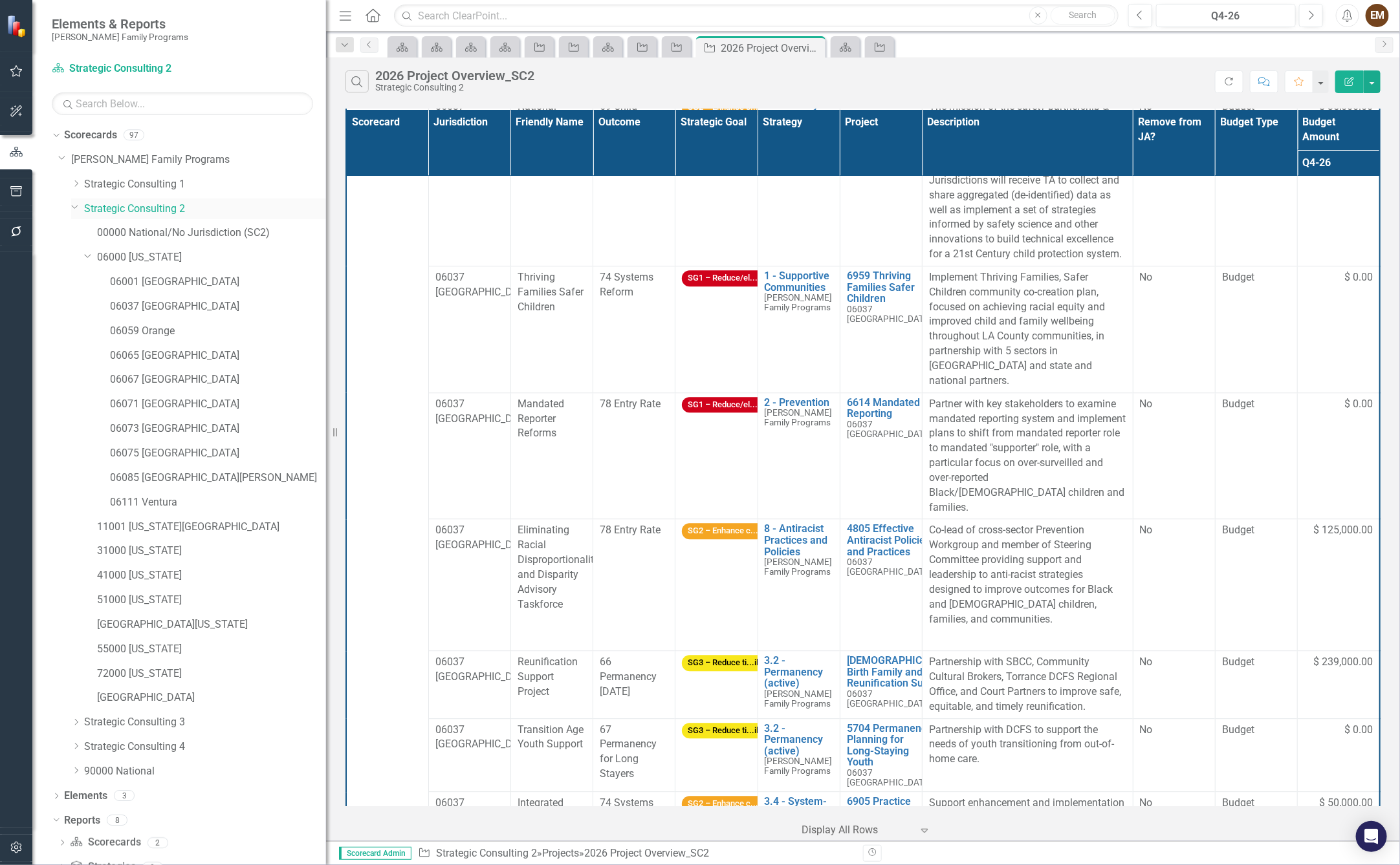
click at [126, 212] on link "Strategic Consulting 2" at bounding box center [205, 209] width 242 height 15
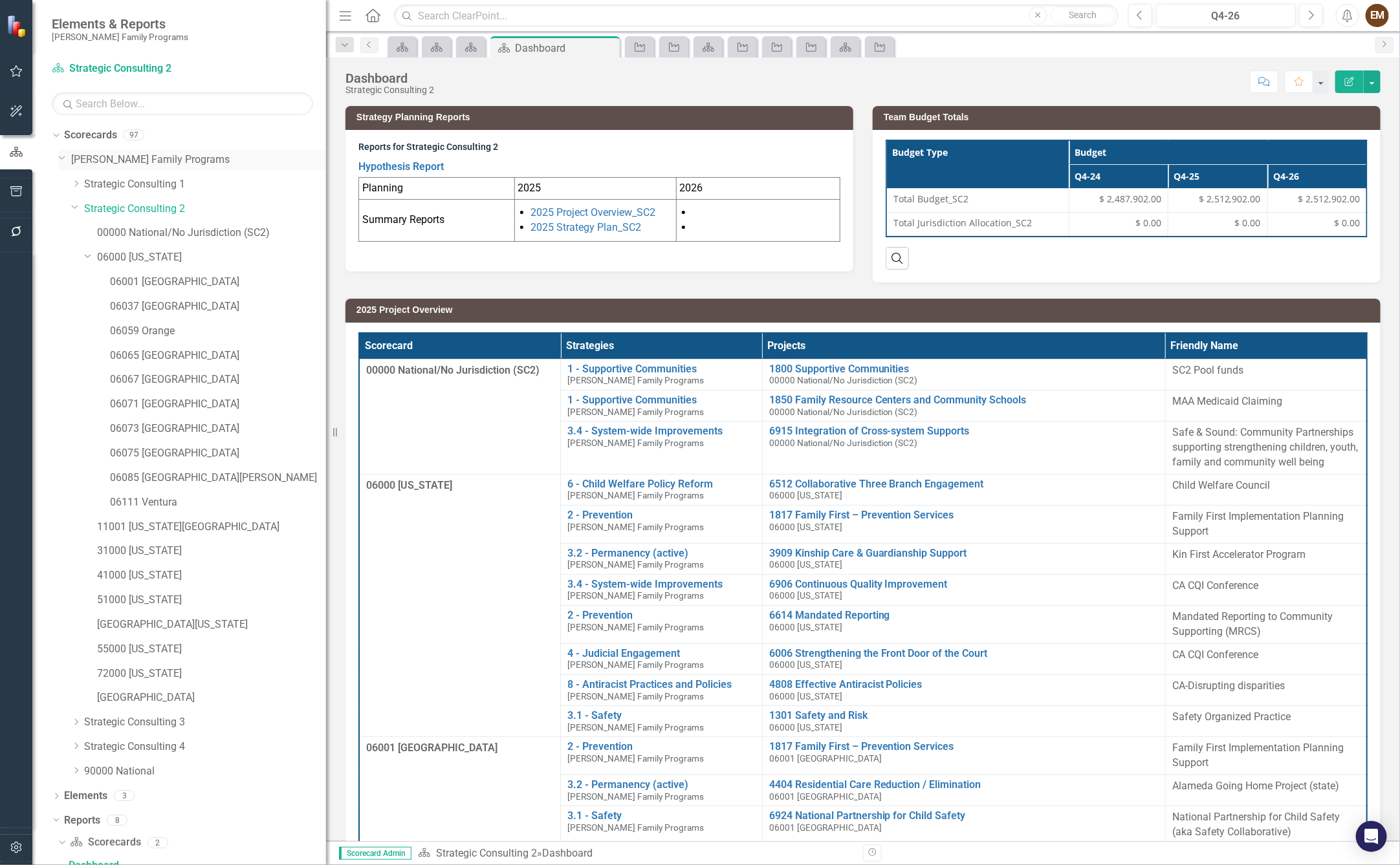
click at [115, 151] on div "Dropdown [PERSON_NAME] Family Programs" at bounding box center [192, 159] width 268 height 21
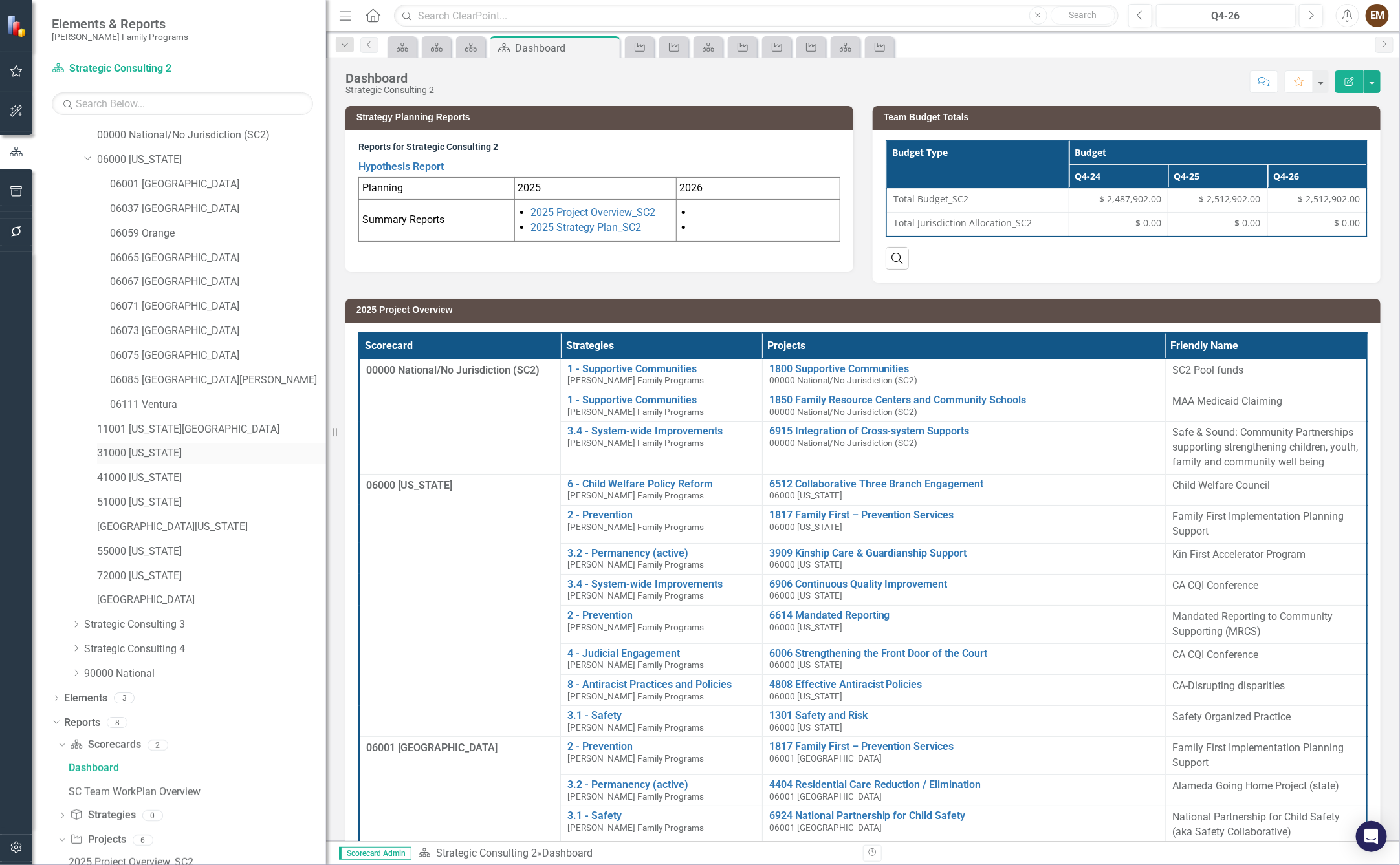
scroll to position [272, 0]
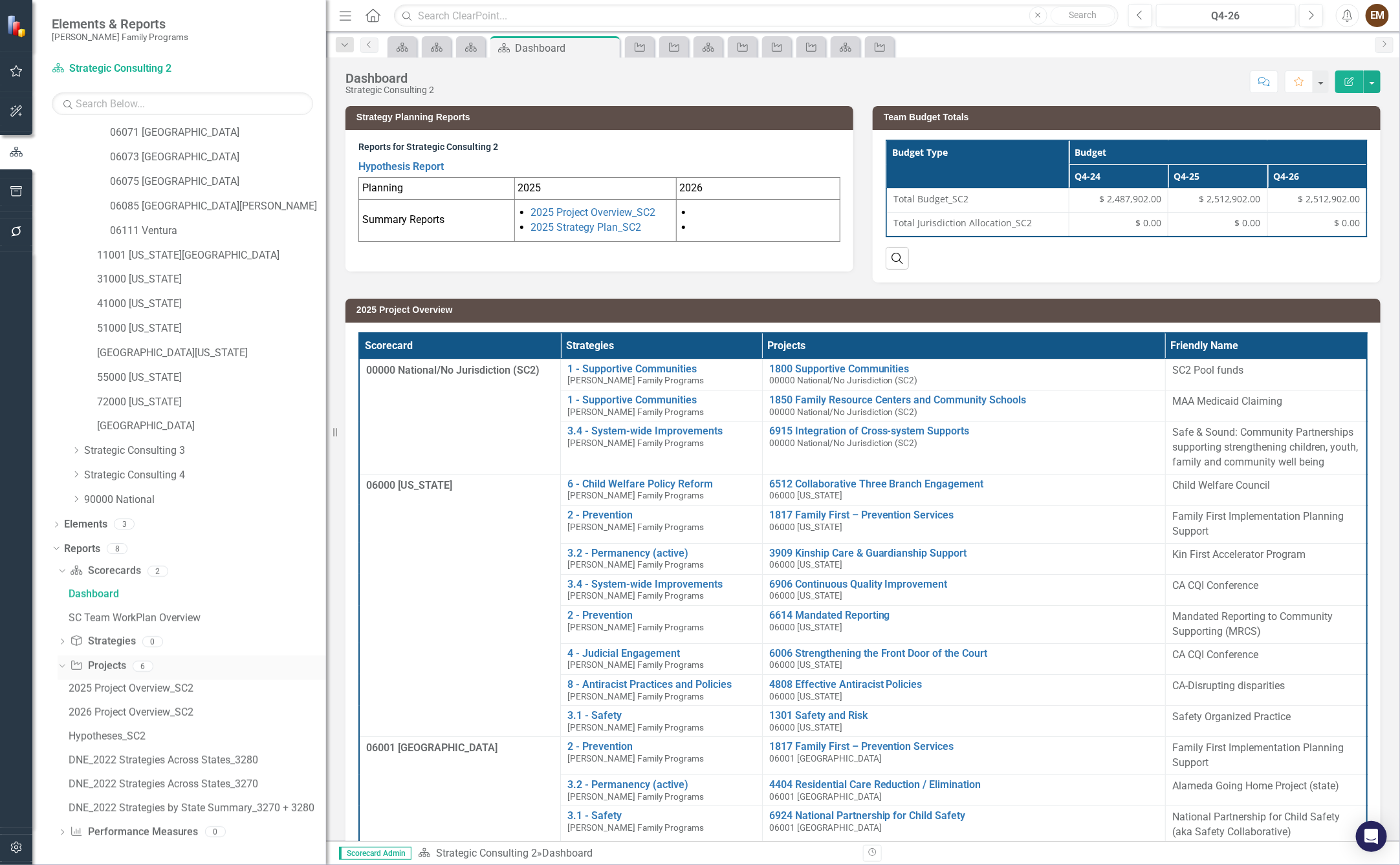
click at [121, 662] on link "Project Projects" at bounding box center [98, 666] width 56 height 15
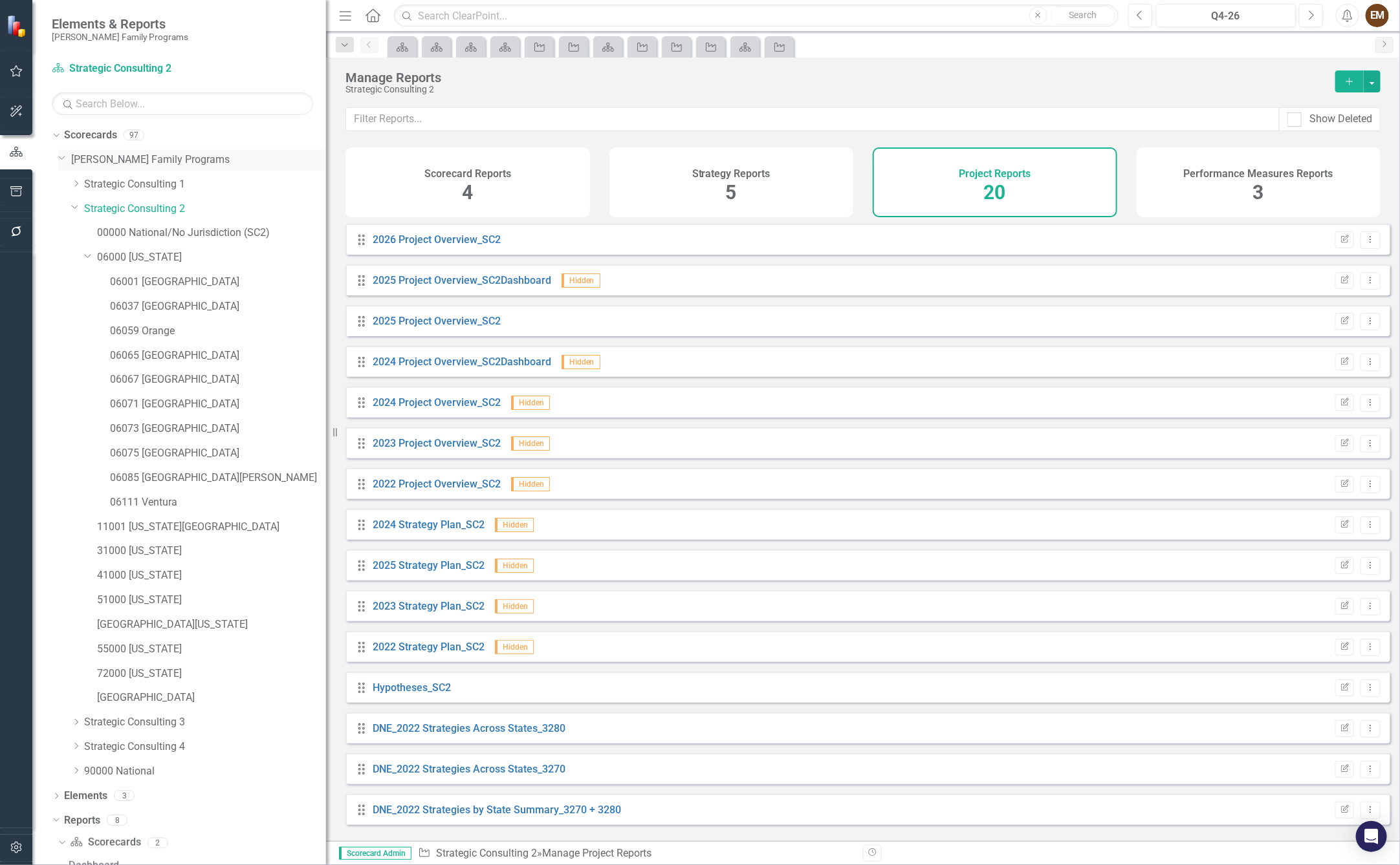
click at [120, 156] on link "[PERSON_NAME] Family Programs" at bounding box center [198, 160] width 255 height 15
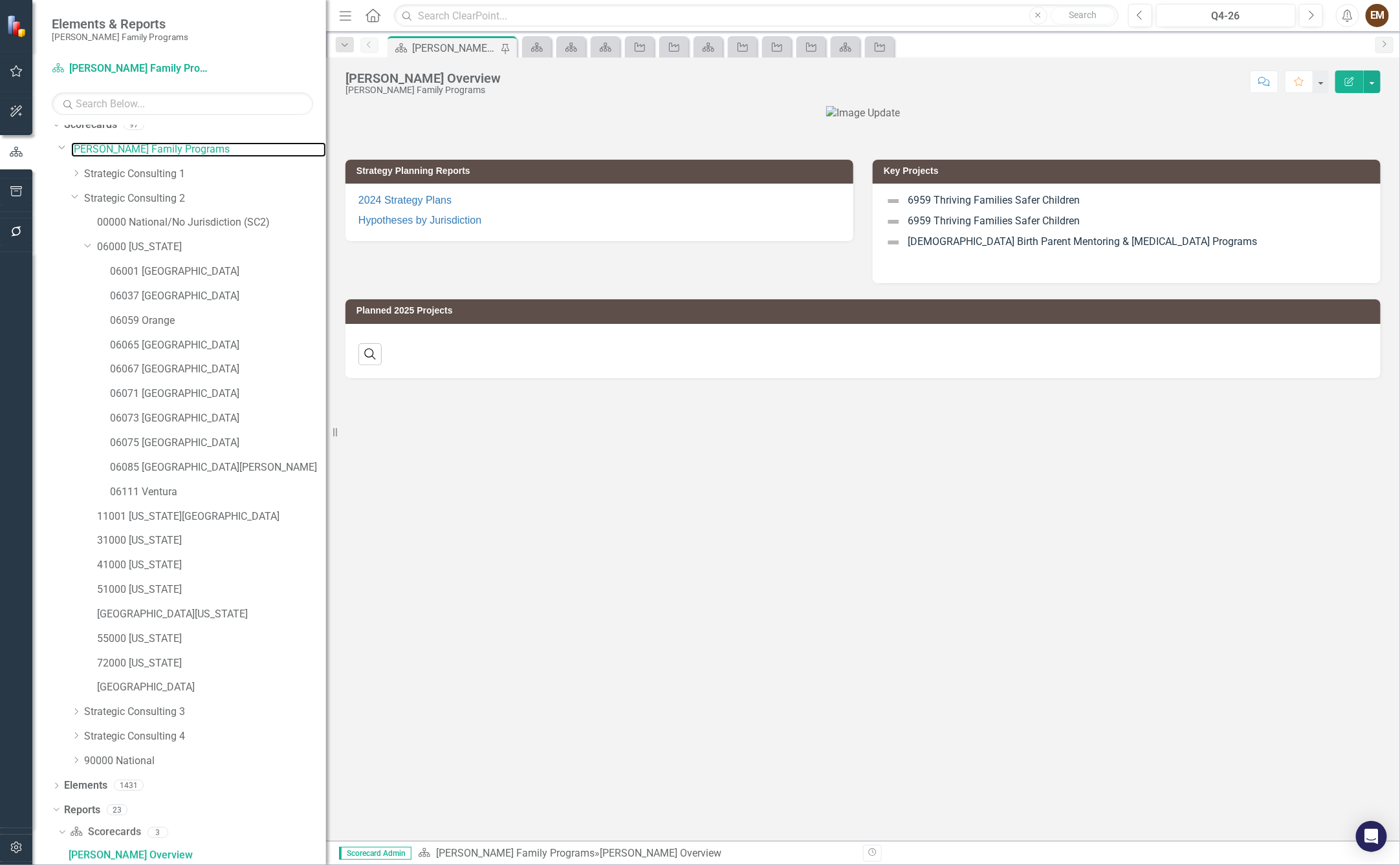
scroll to position [583, 0]
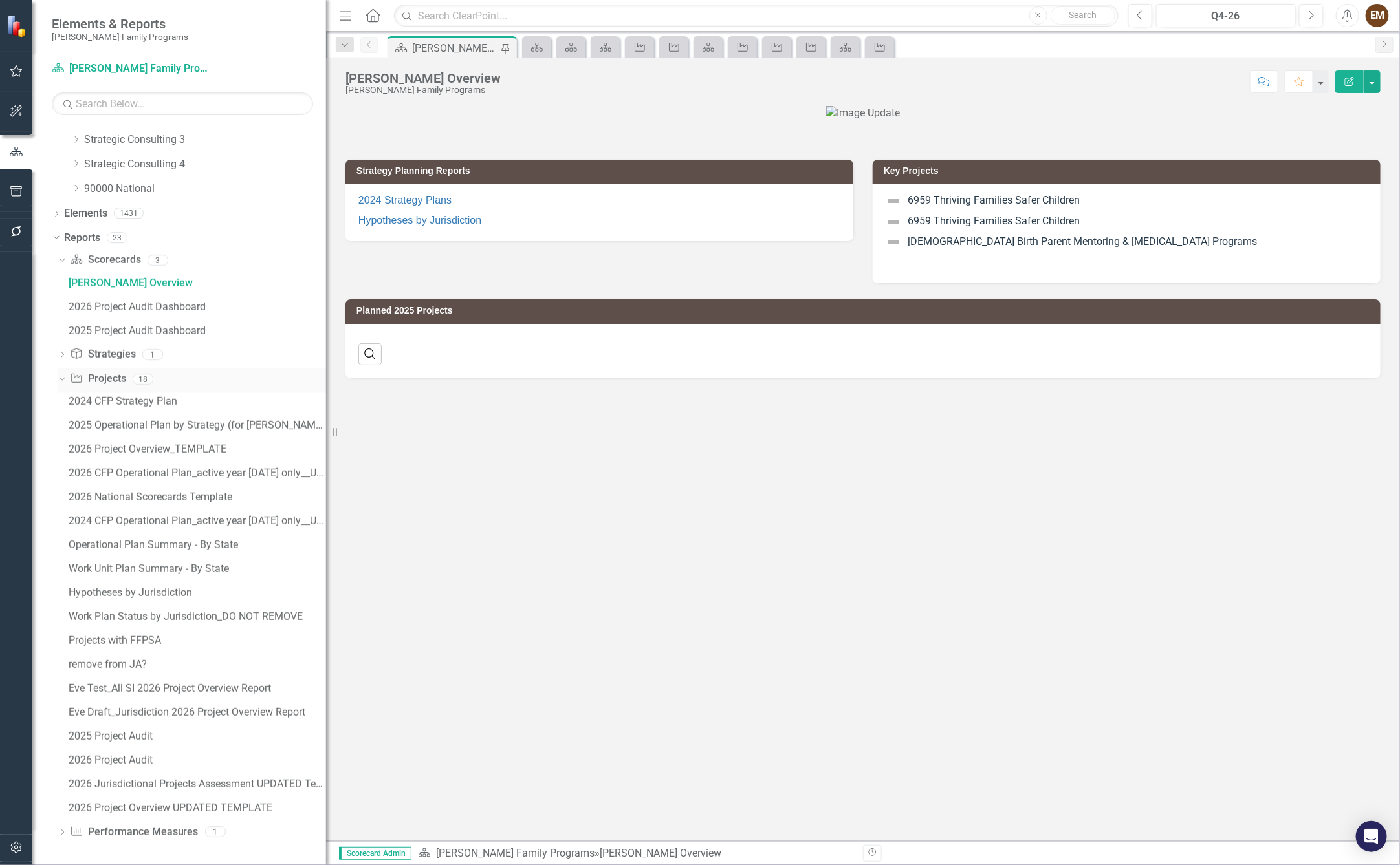
click at [126, 378] on div "Project Projects 18" at bounding box center [198, 381] width 256 height 25
click at [109, 377] on link "Project Projects" at bounding box center [98, 379] width 56 height 15
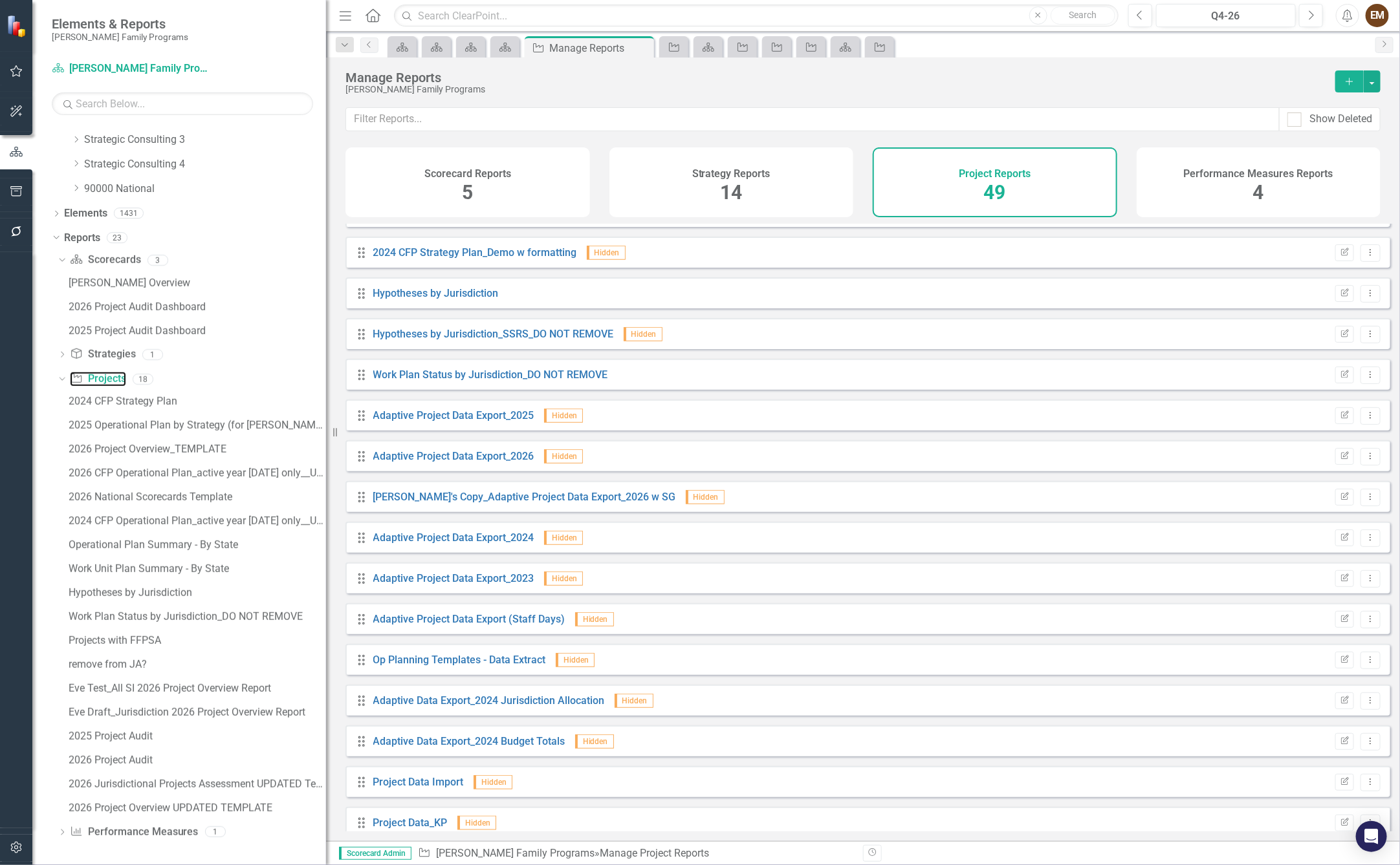
scroll to position [582, 0]
